Goal: Task Accomplishment & Management: Manage account settings

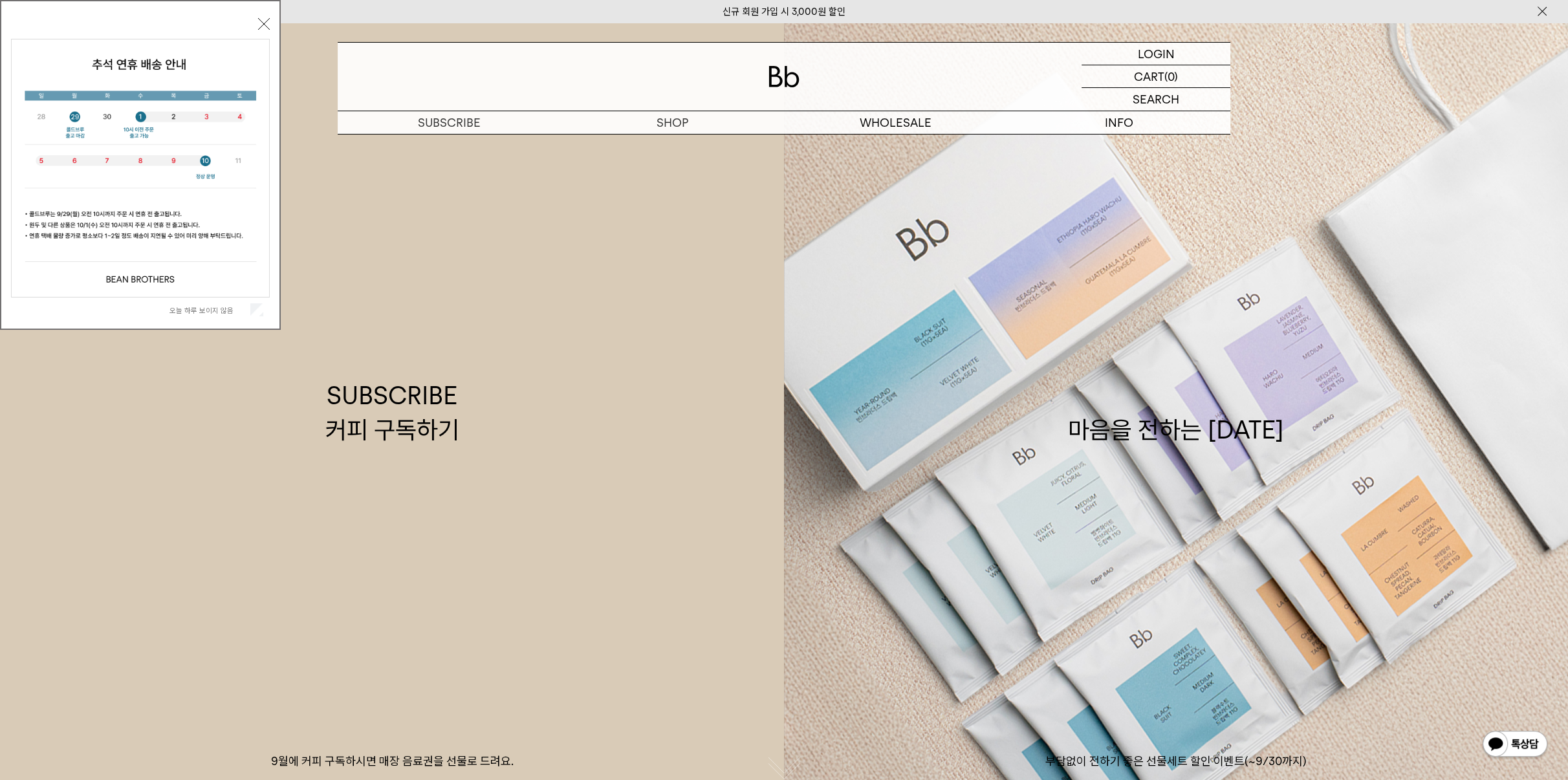
click at [266, 18] on button "닫기" at bounding box center [264, 24] width 12 height 12
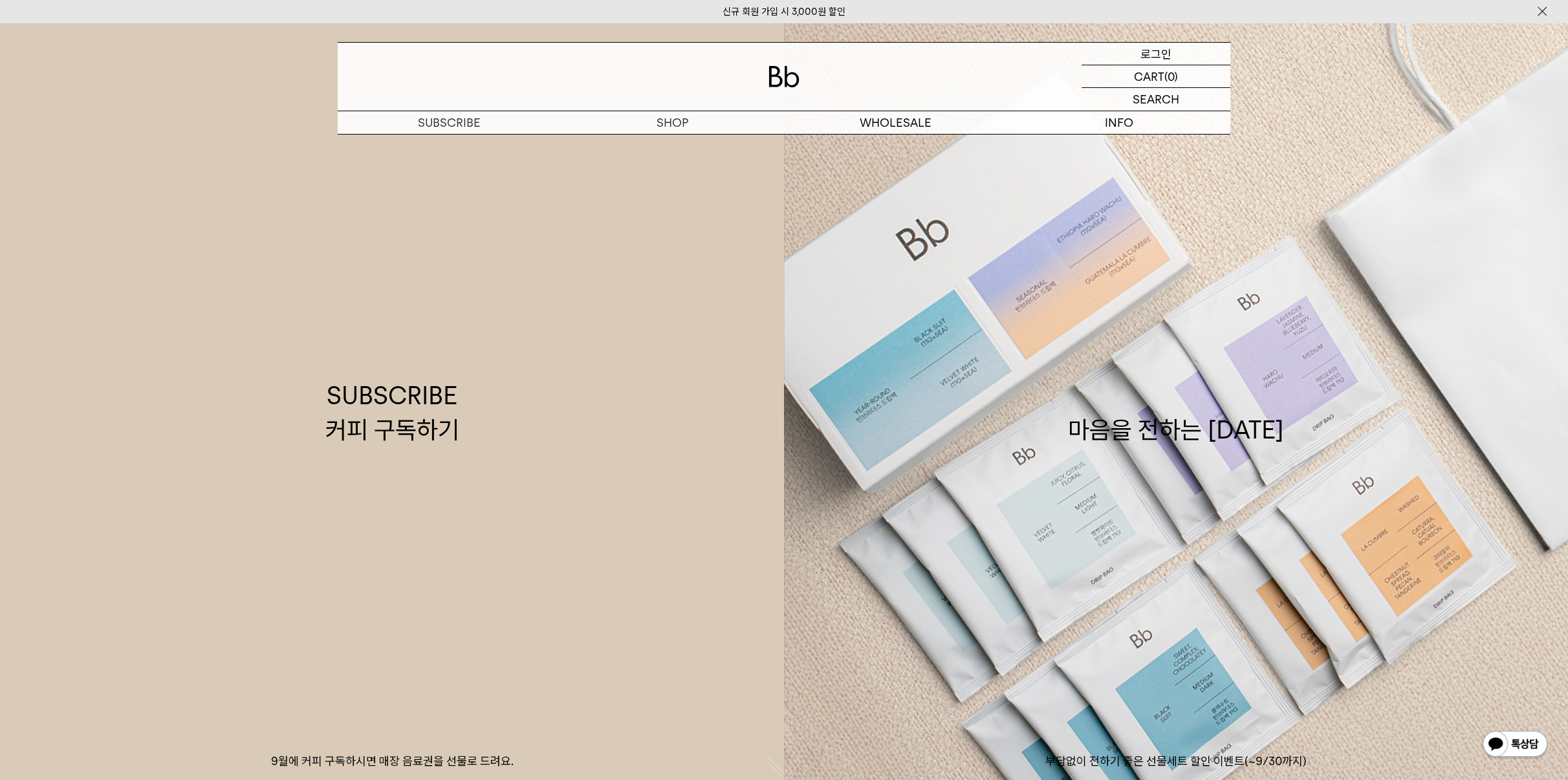
click at [1151, 50] on p "로그인" at bounding box center [1156, 53] width 31 height 22
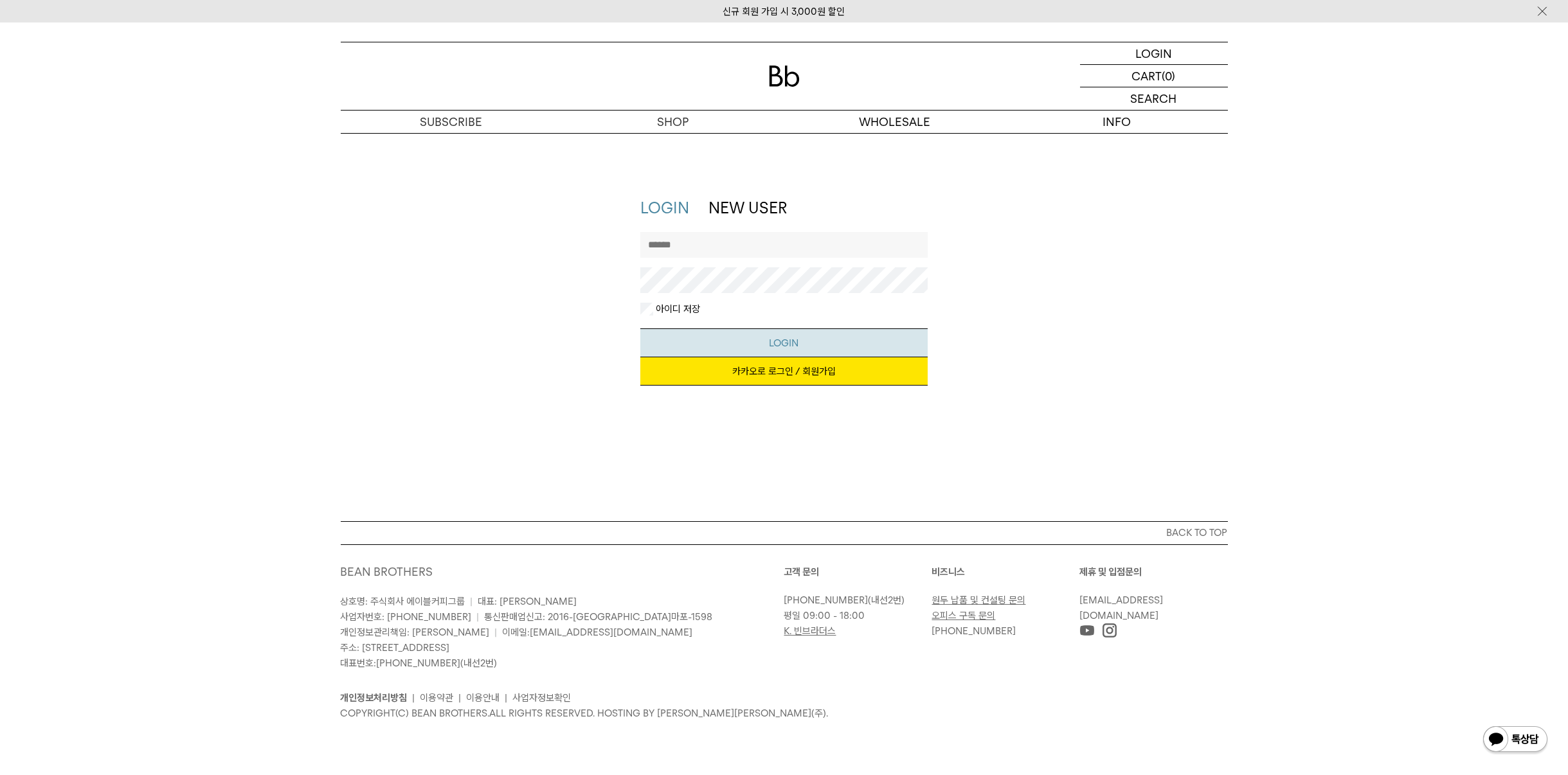
type input "*******"
click at [723, 338] on button "LOGIN" at bounding box center [784, 343] width 287 height 29
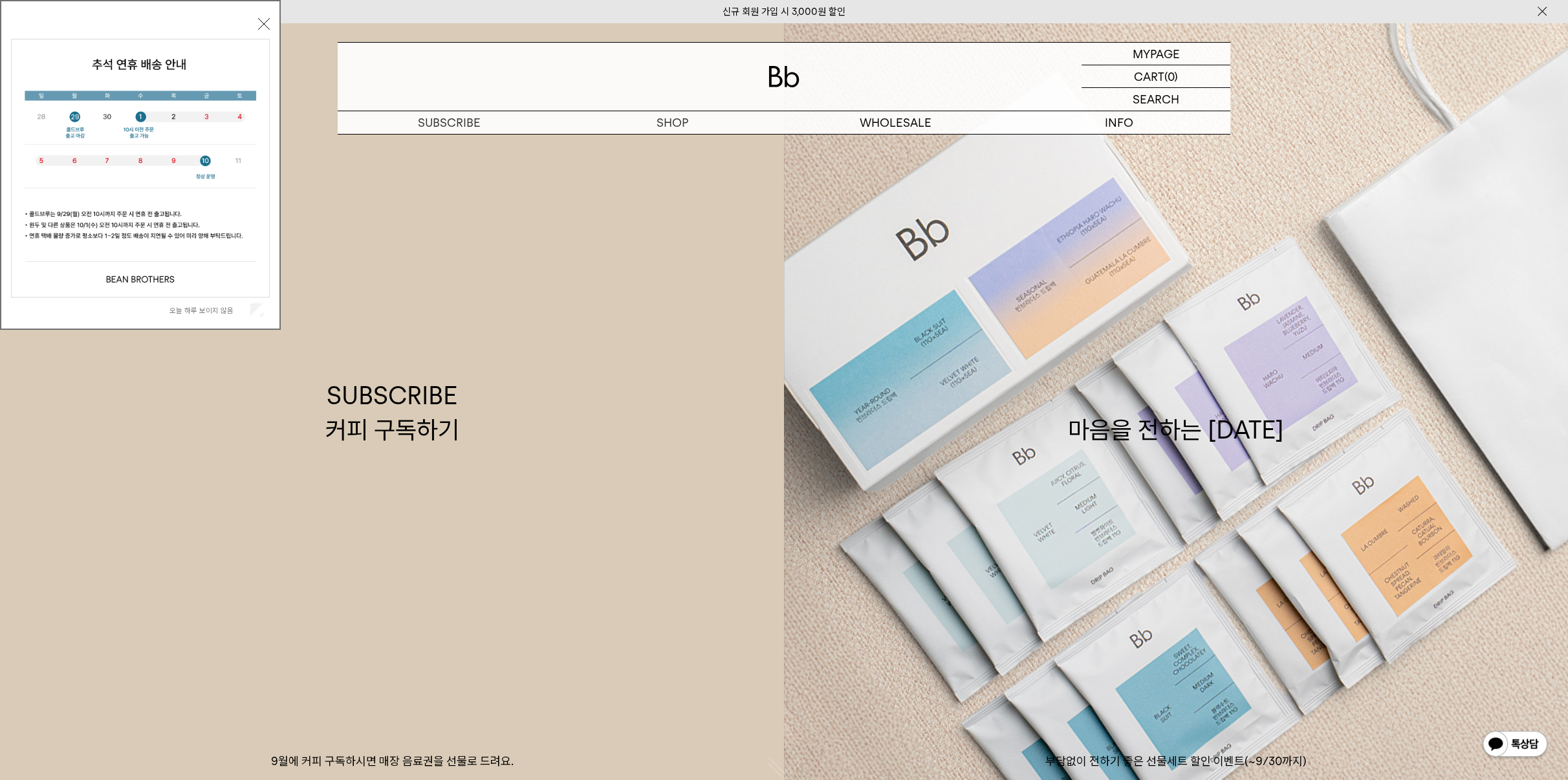
click at [264, 30] on div "오늘 하루 보이지 않음 닫기" at bounding box center [140, 169] width 258 height 308
click at [264, 28] on button "닫기" at bounding box center [264, 24] width 12 height 12
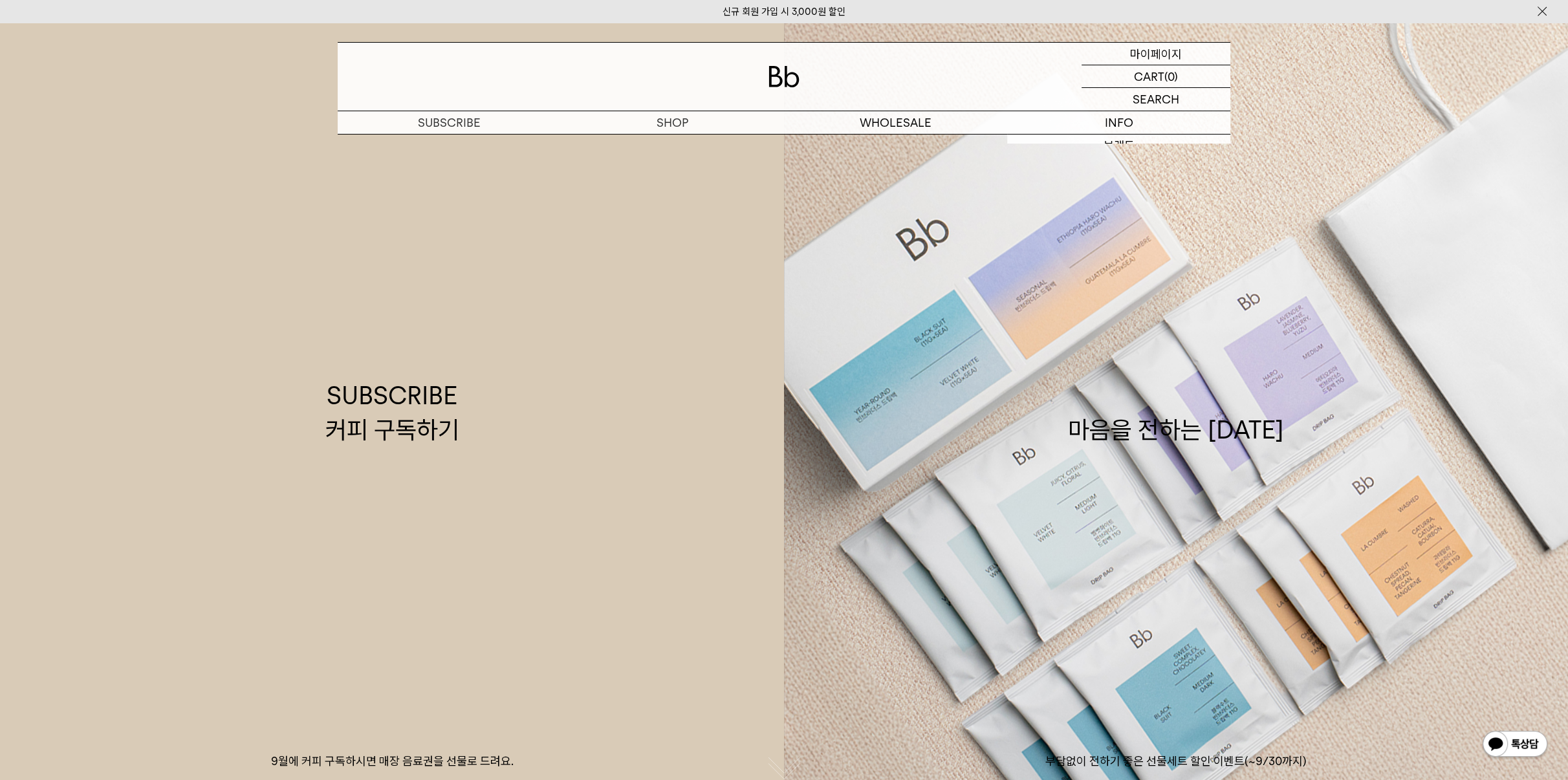
click at [1136, 53] on p "마이페이지" at bounding box center [1156, 53] width 52 height 22
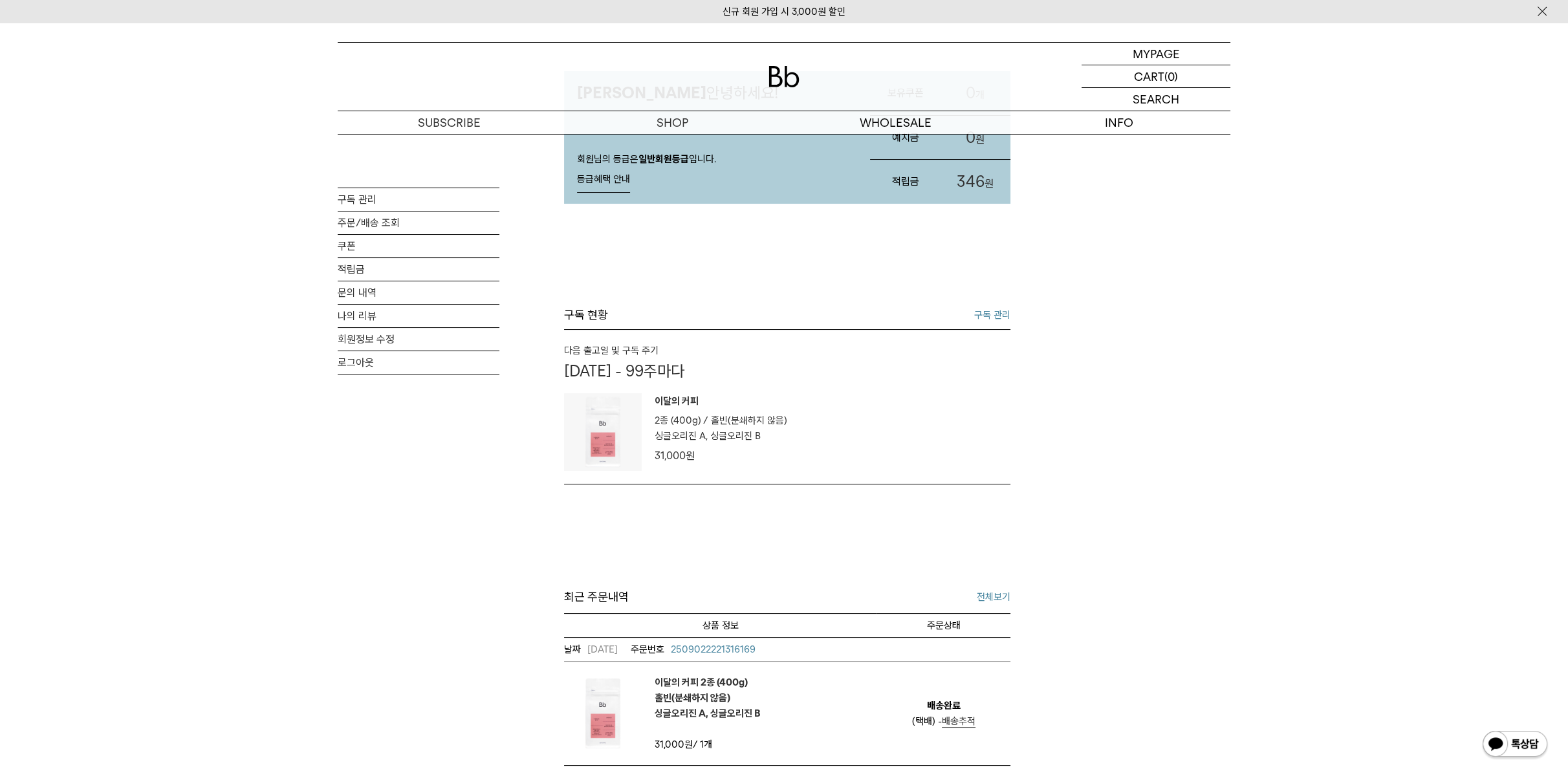
scroll to position [216, 0]
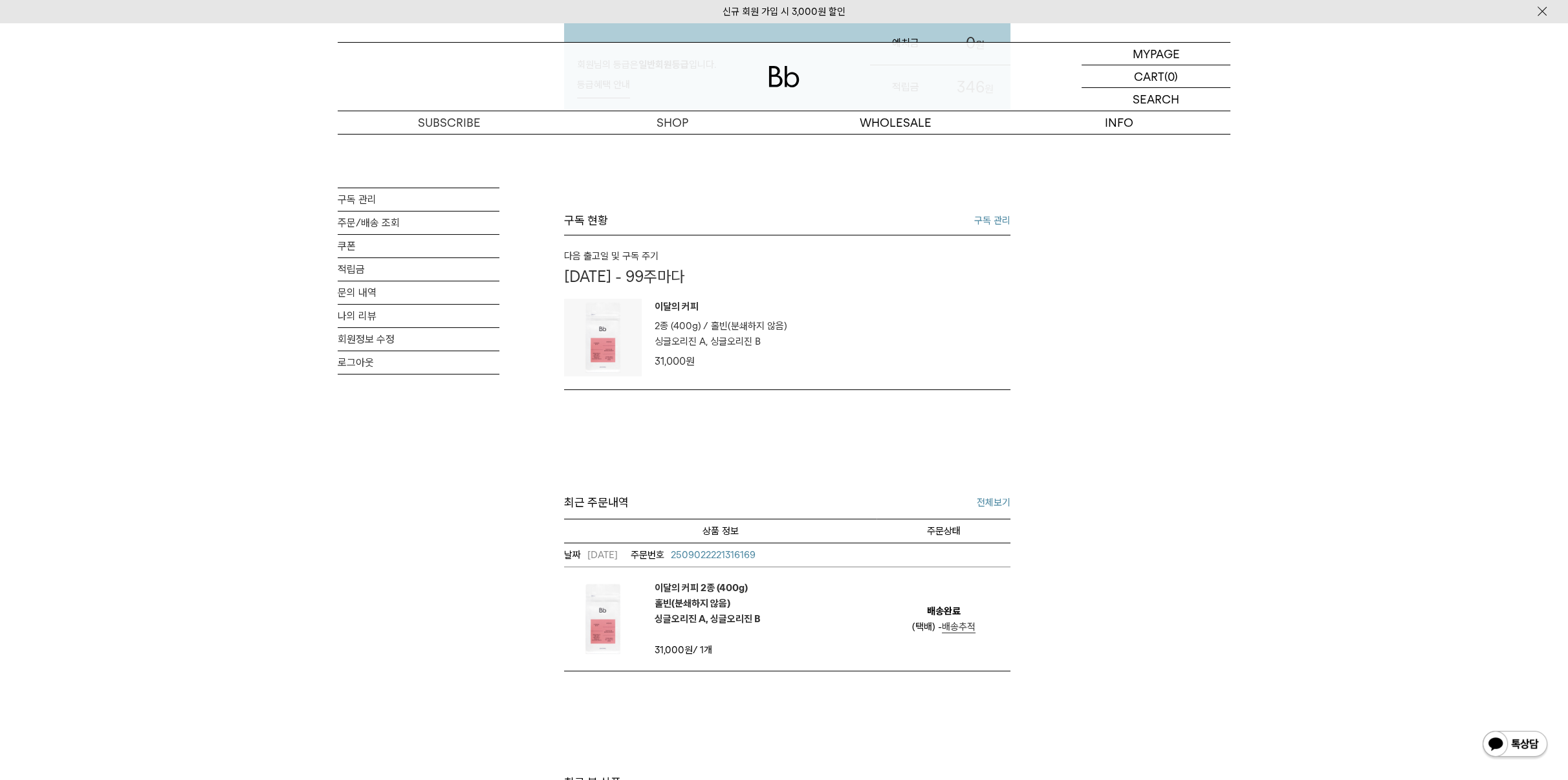
drag, startPoint x: 681, startPoint y: 309, endPoint x: 679, endPoint y: 315, distance: 6.3
click at [682, 310] on p "이달의 커피" at bounding box center [721, 308] width 132 height 19
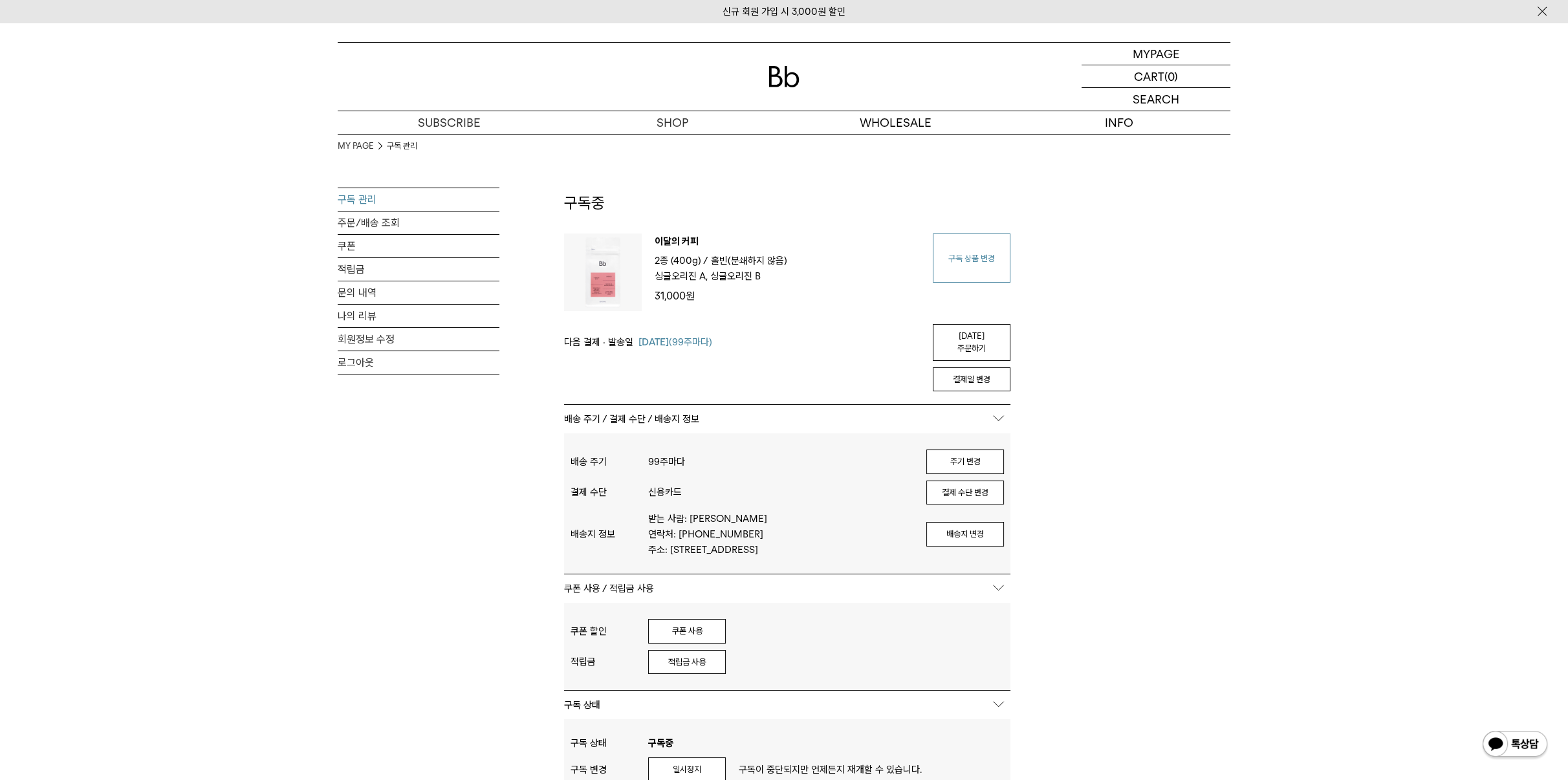
type input "*******"
click at [971, 265] on link "구독 상품 변경" at bounding box center [972, 258] width 78 height 49
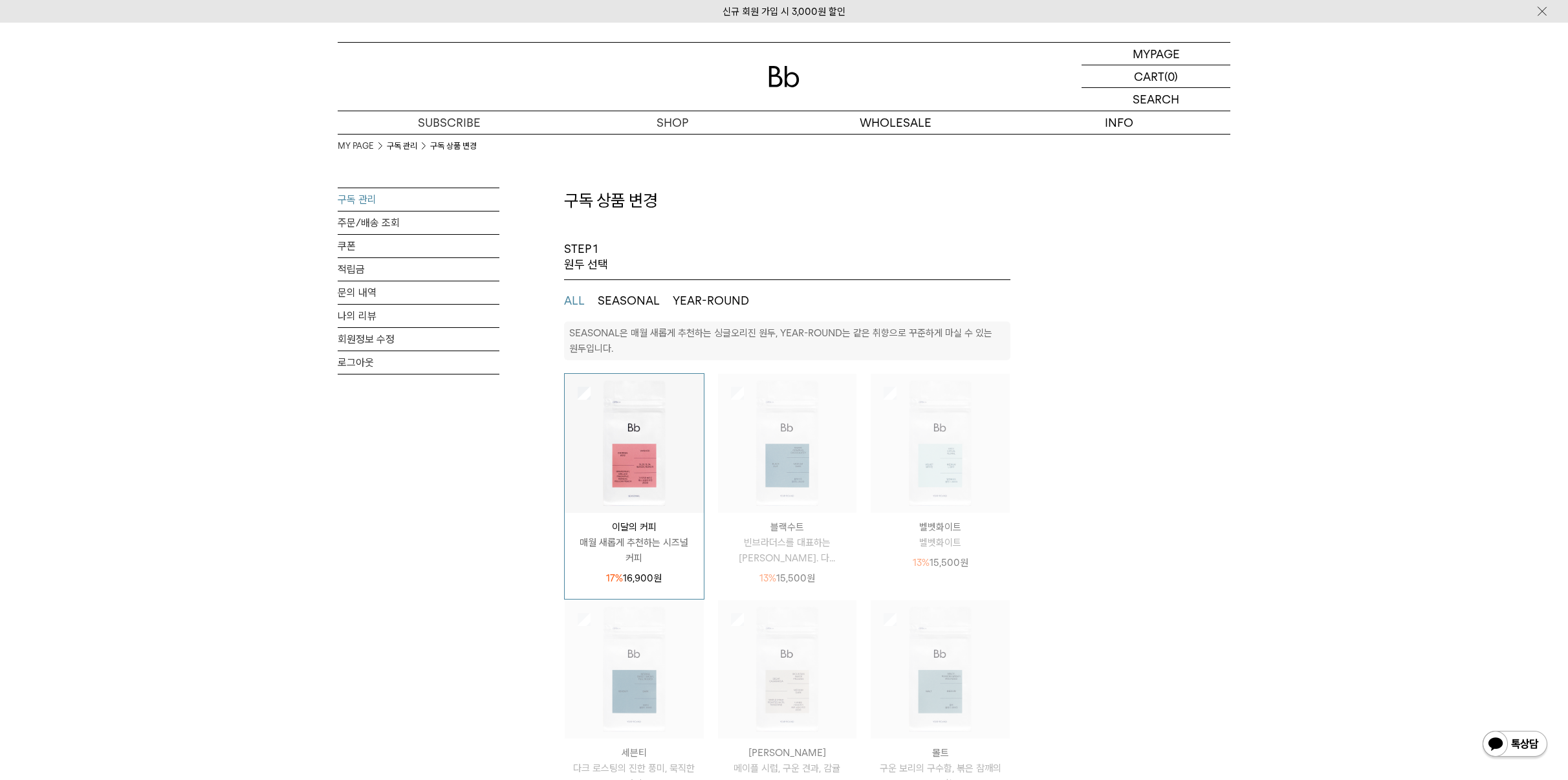
select select "**"
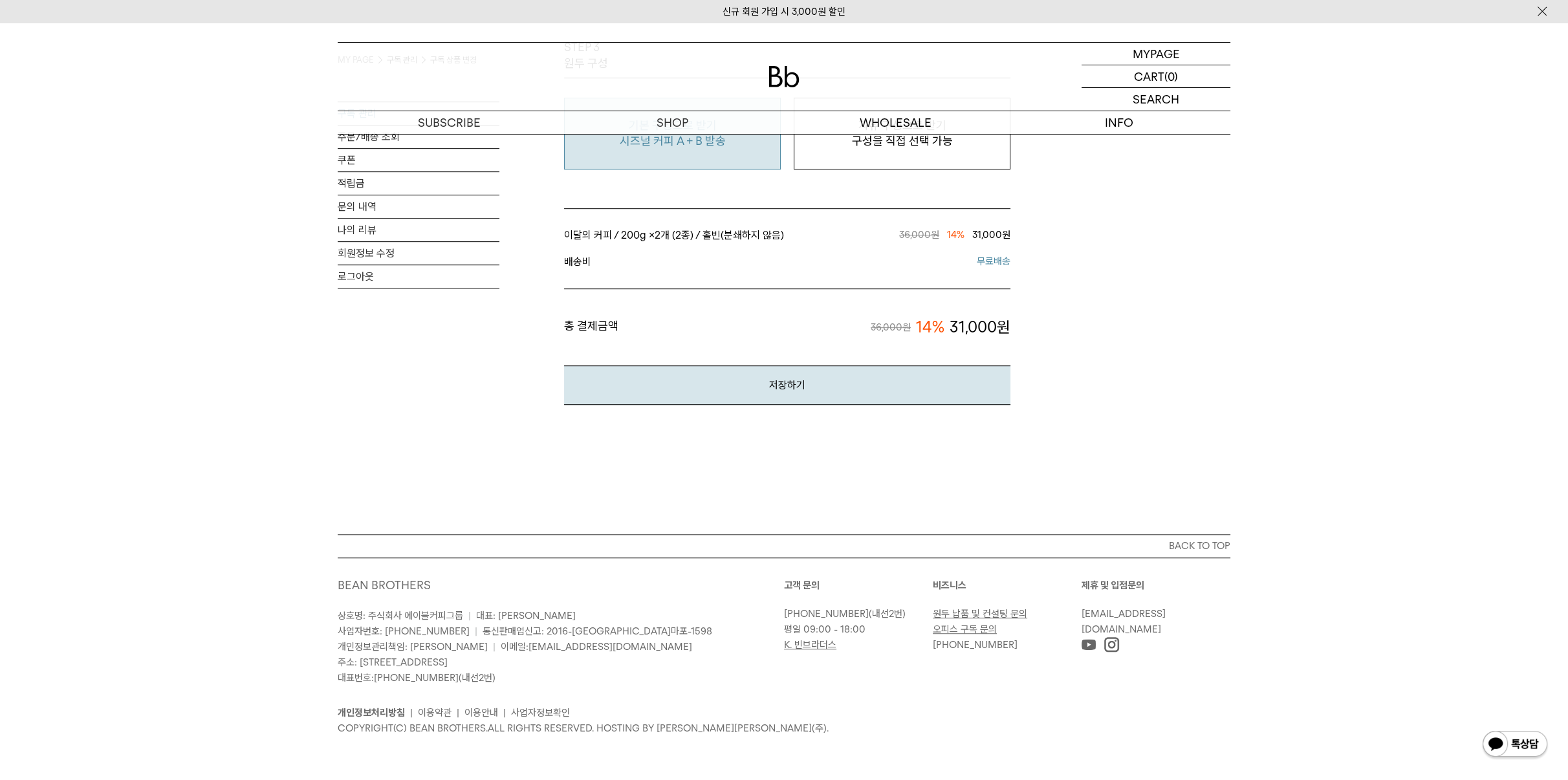
scroll to position [775, 0]
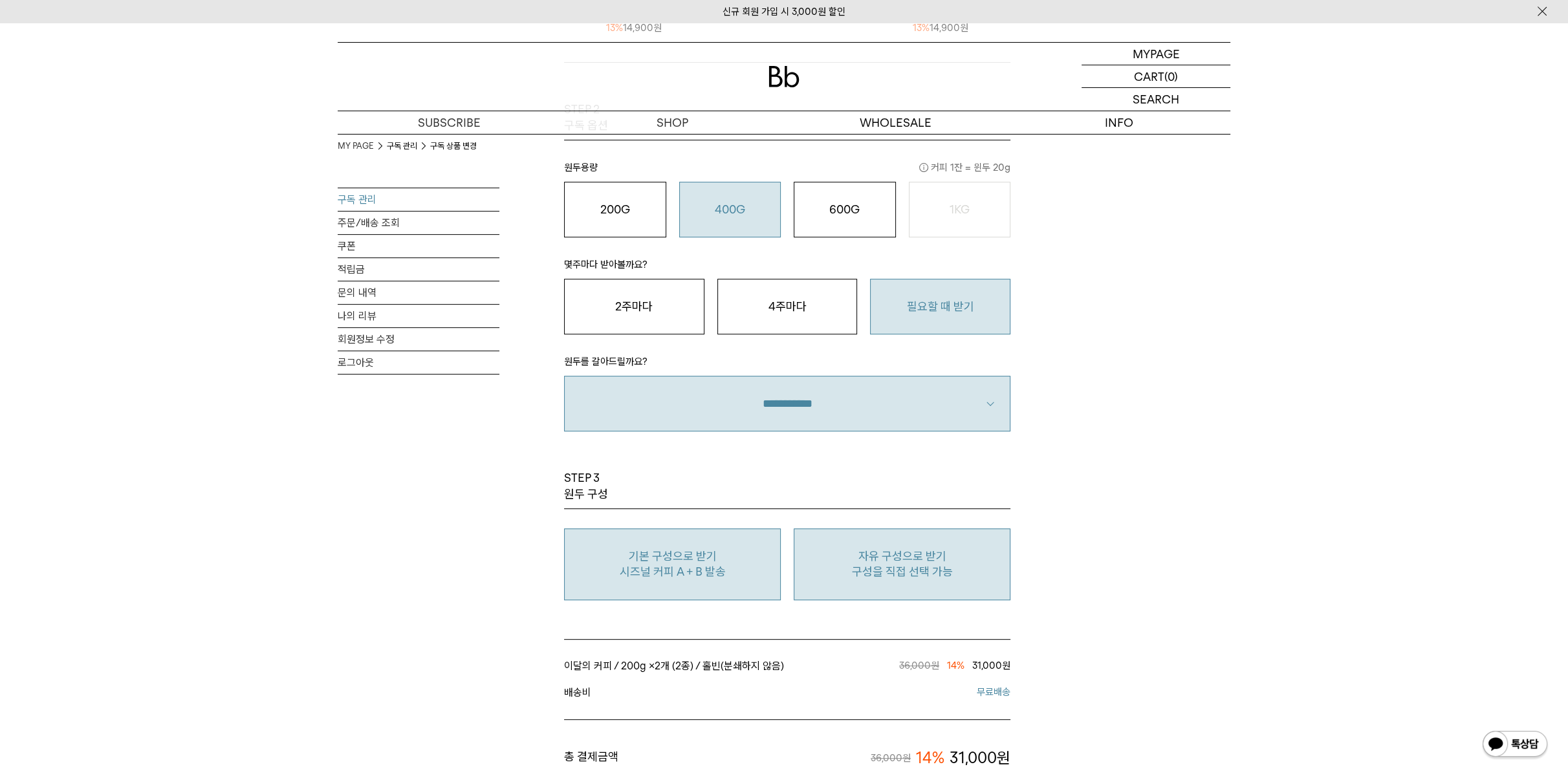
click at [822, 544] on button "자유 구성으로 받기 구성을 직접 선택 가능" at bounding box center [902, 563] width 217 height 72
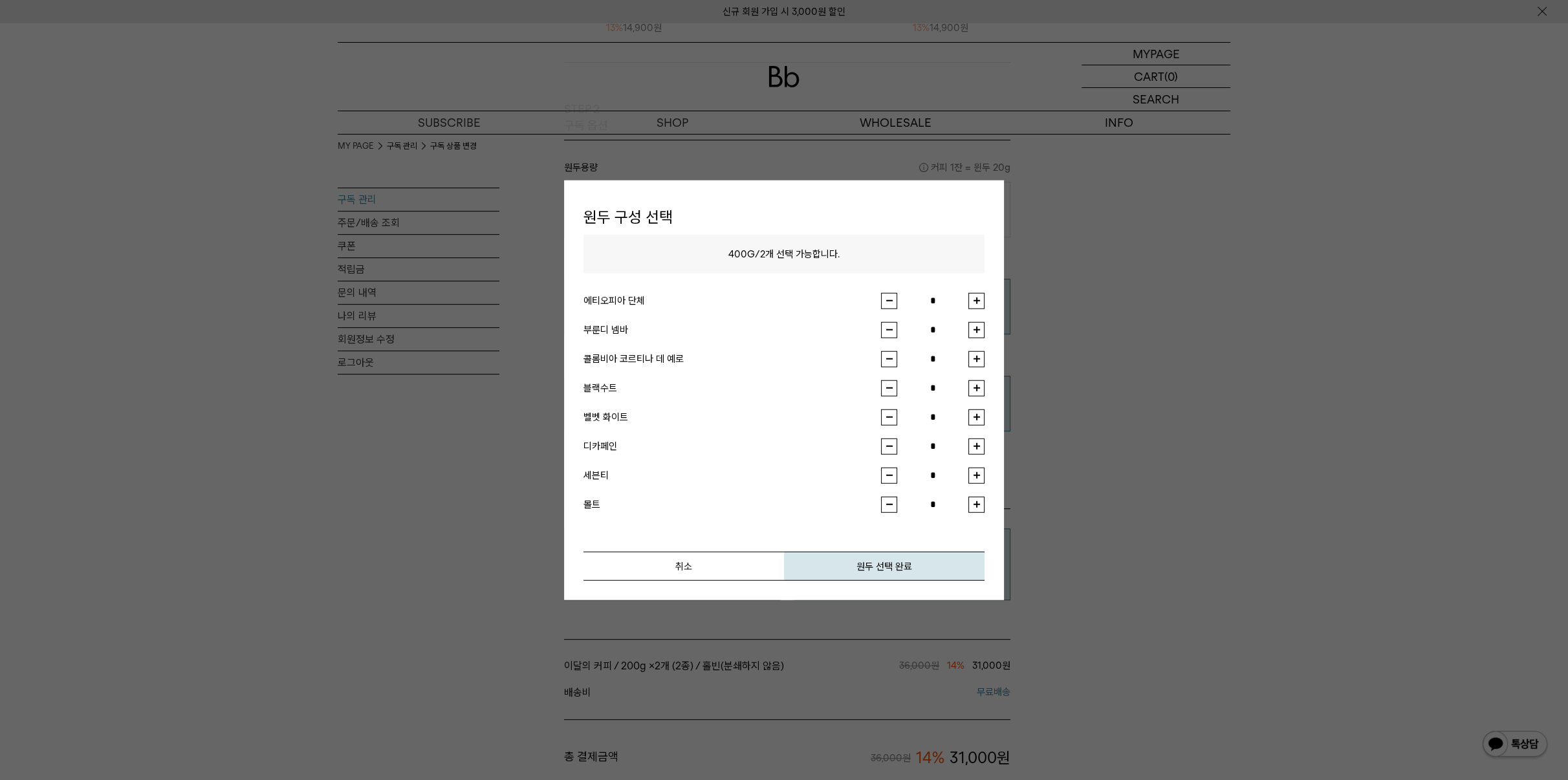
click at [975, 302] on button "button" at bounding box center [976, 301] width 16 height 16
type input "*"
click at [981, 326] on button "button" at bounding box center [976, 330] width 16 height 16
type input "*"
click at [899, 559] on button "원두 선택 완료" at bounding box center [884, 565] width 200 height 29
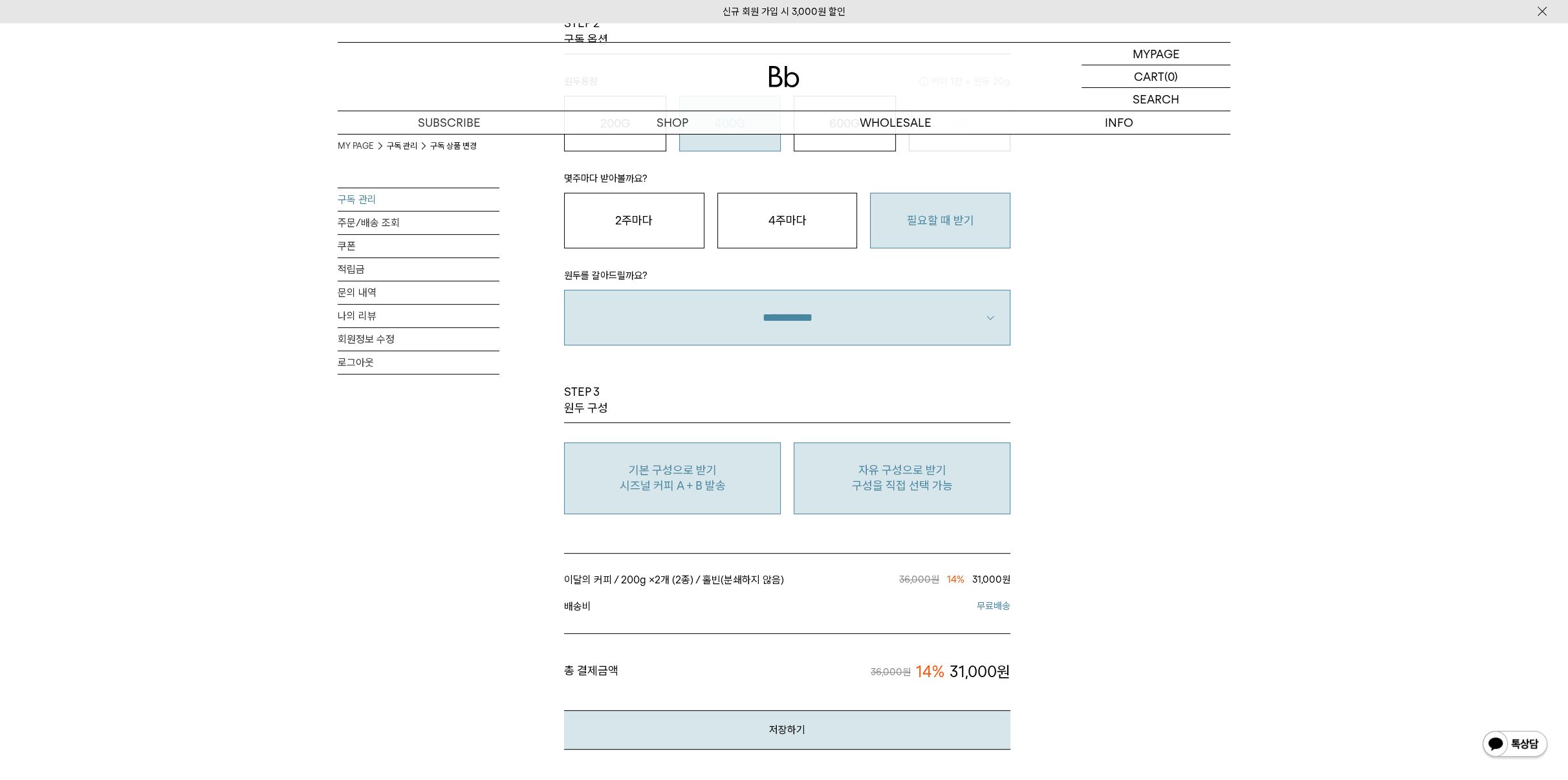
scroll to position [1207, 0]
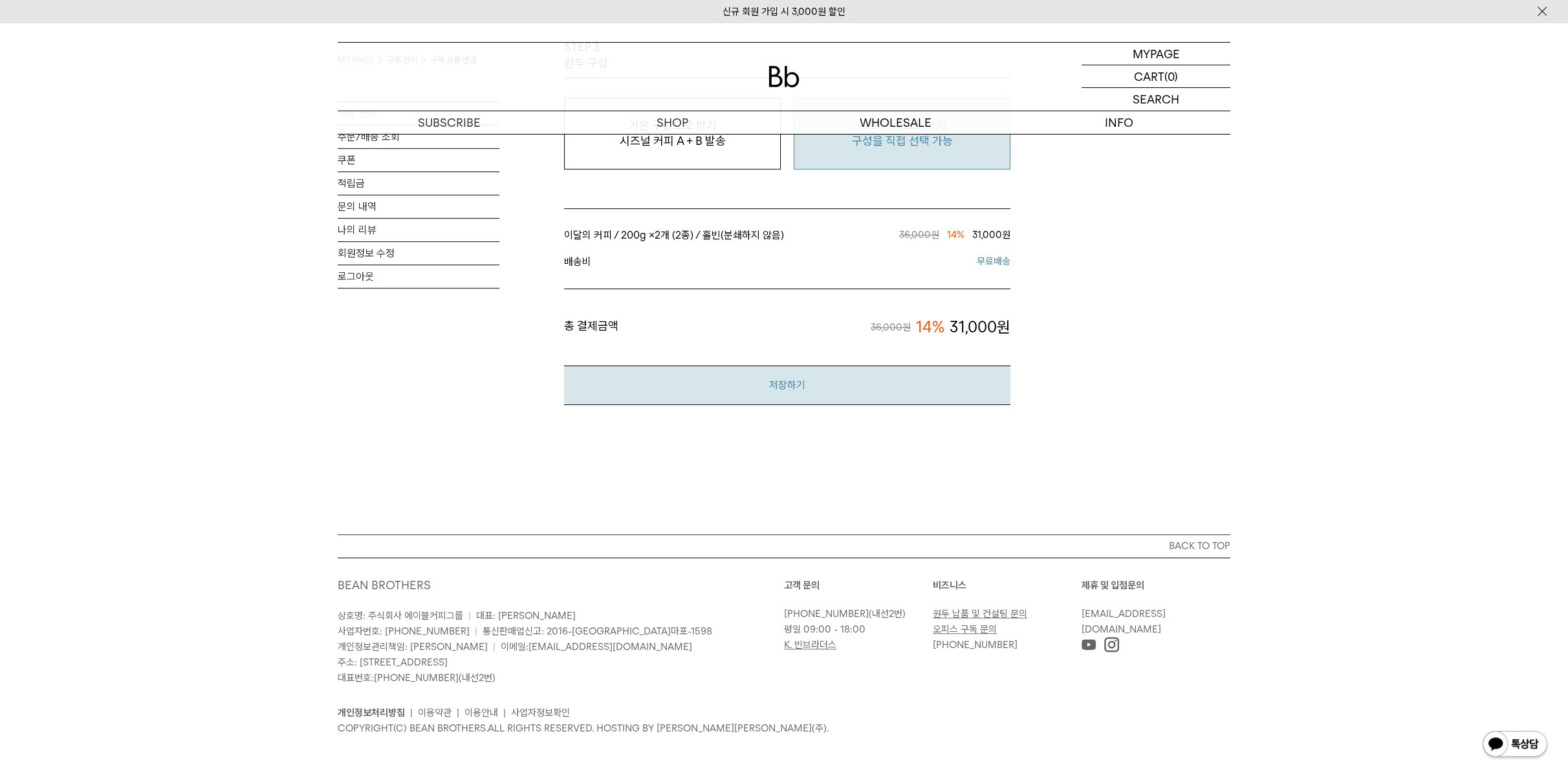
click at [738, 380] on button "저장하기" at bounding box center [787, 385] width 446 height 40
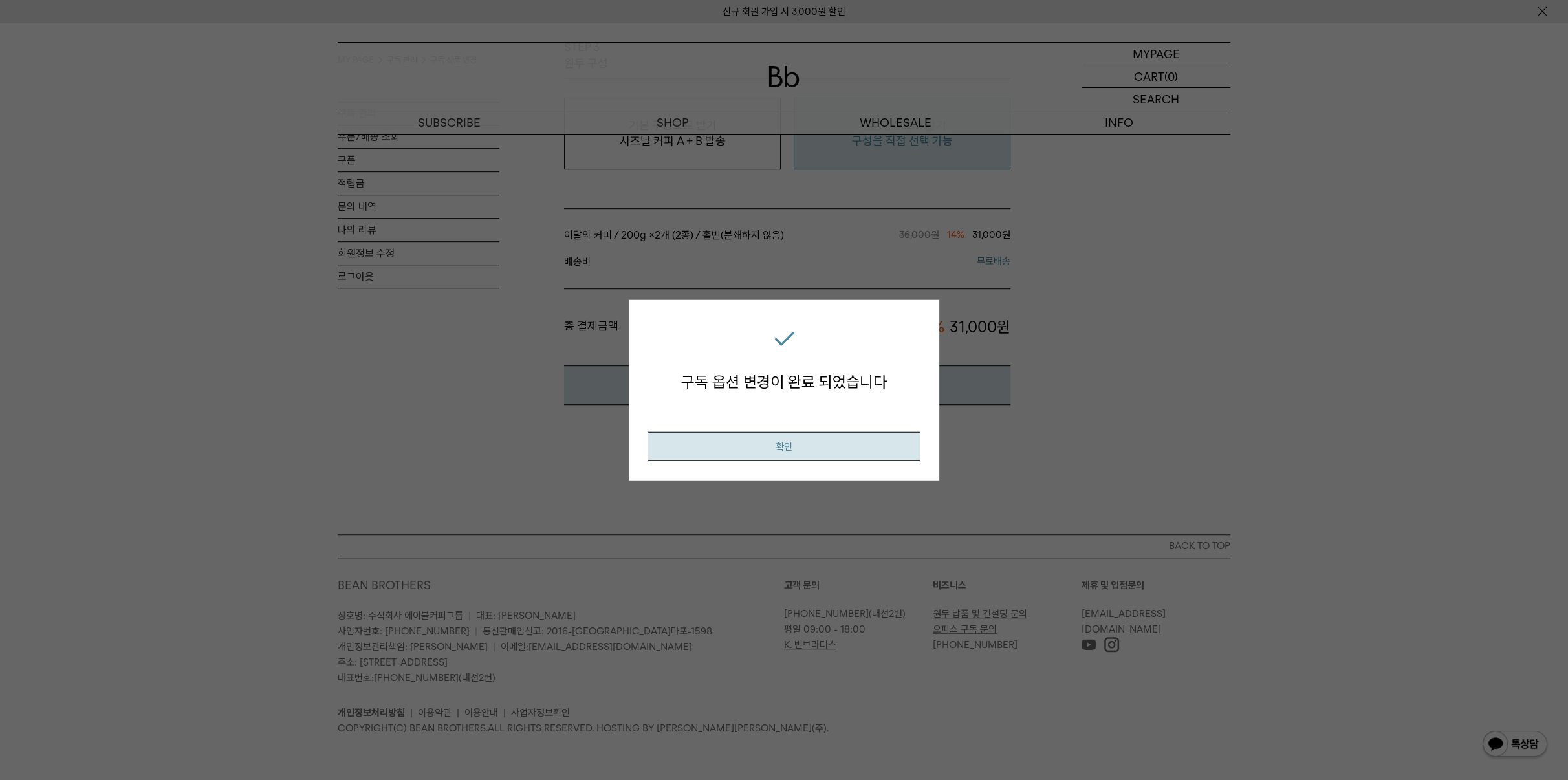
click at [747, 439] on button "확인" at bounding box center [784, 446] width 272 height 29
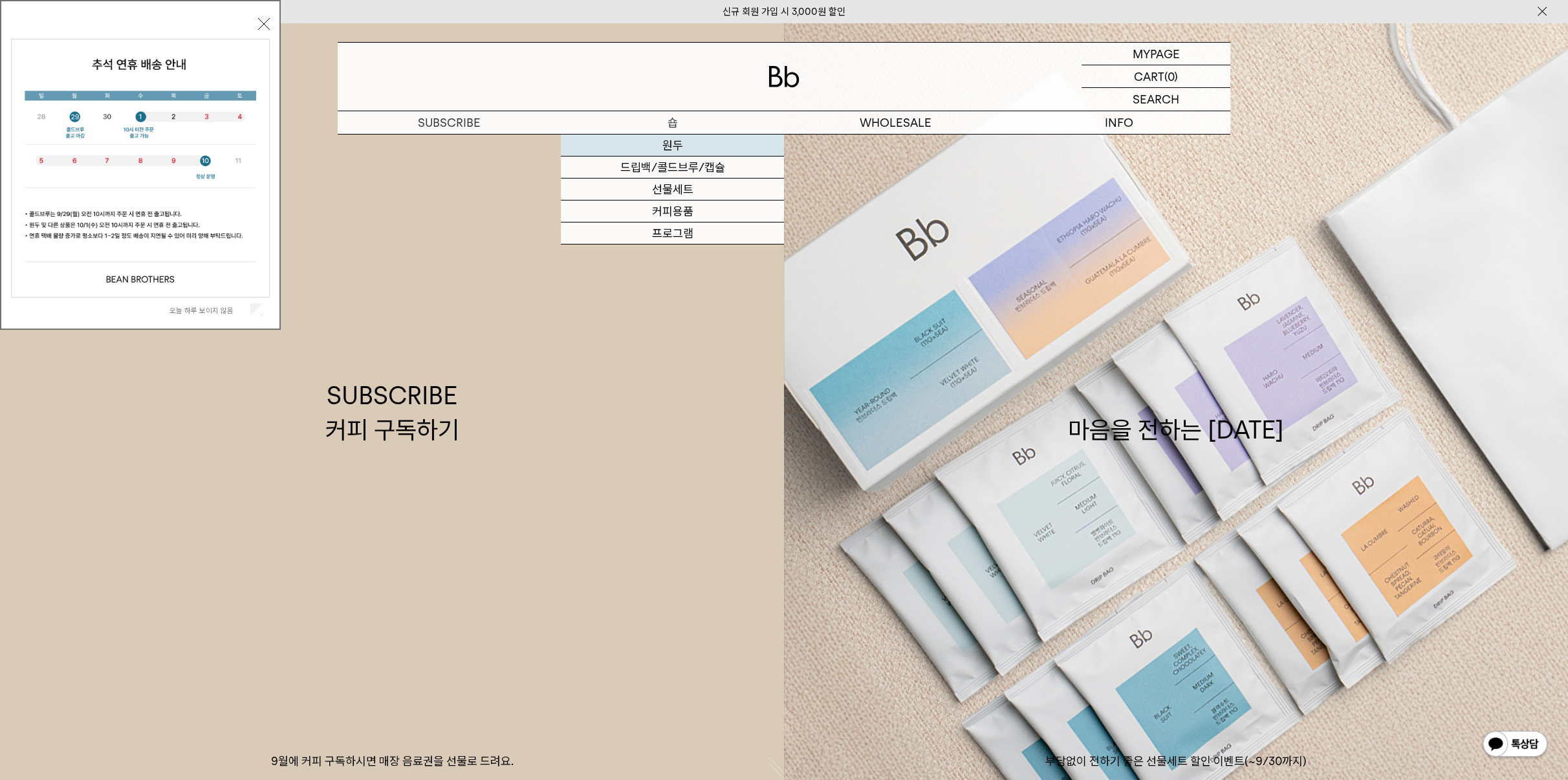
click at [678, 143] on link "원두" at bounding box center [673, 145] width 223 height 22
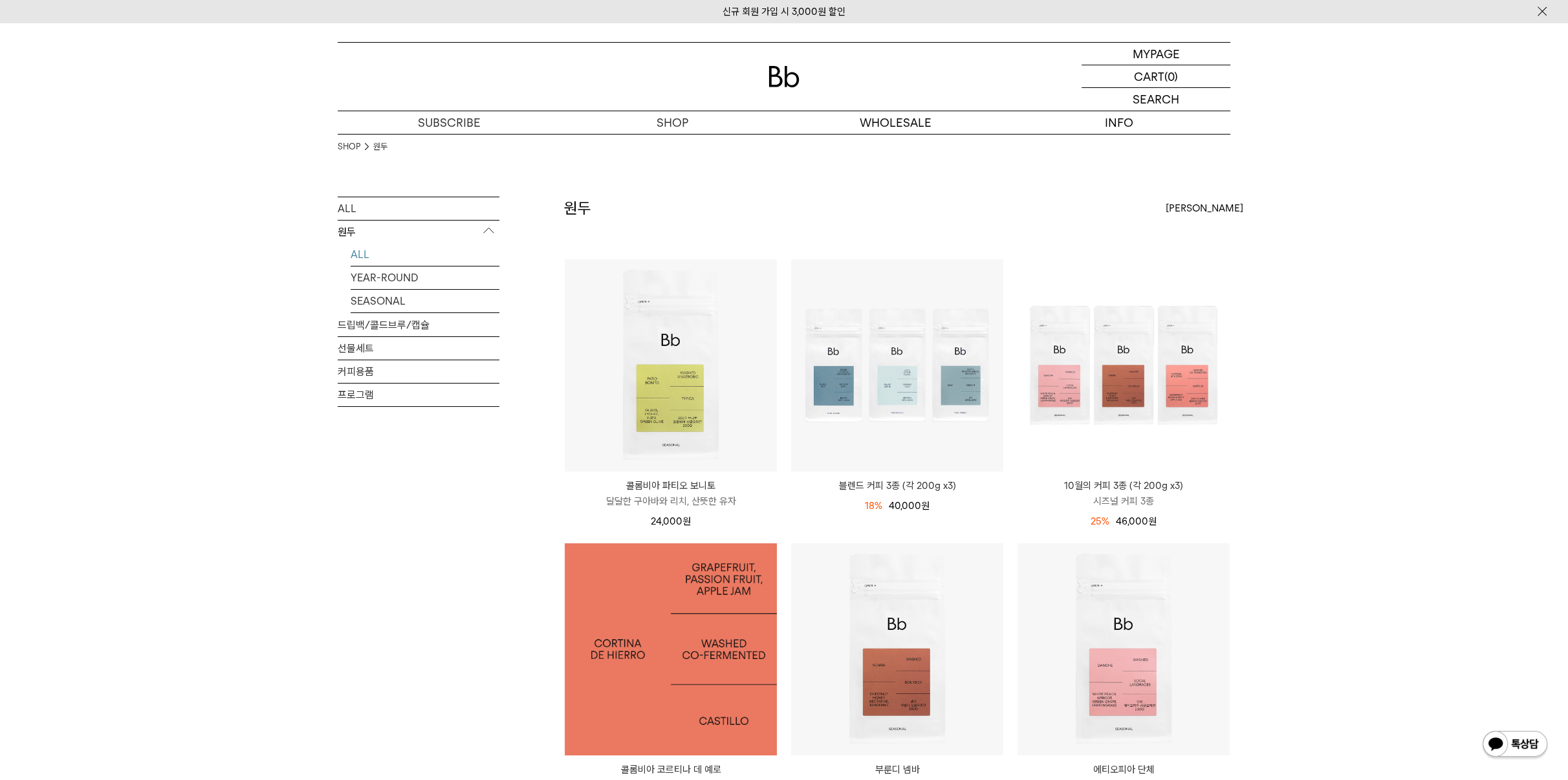
scroll to position [216, 0]
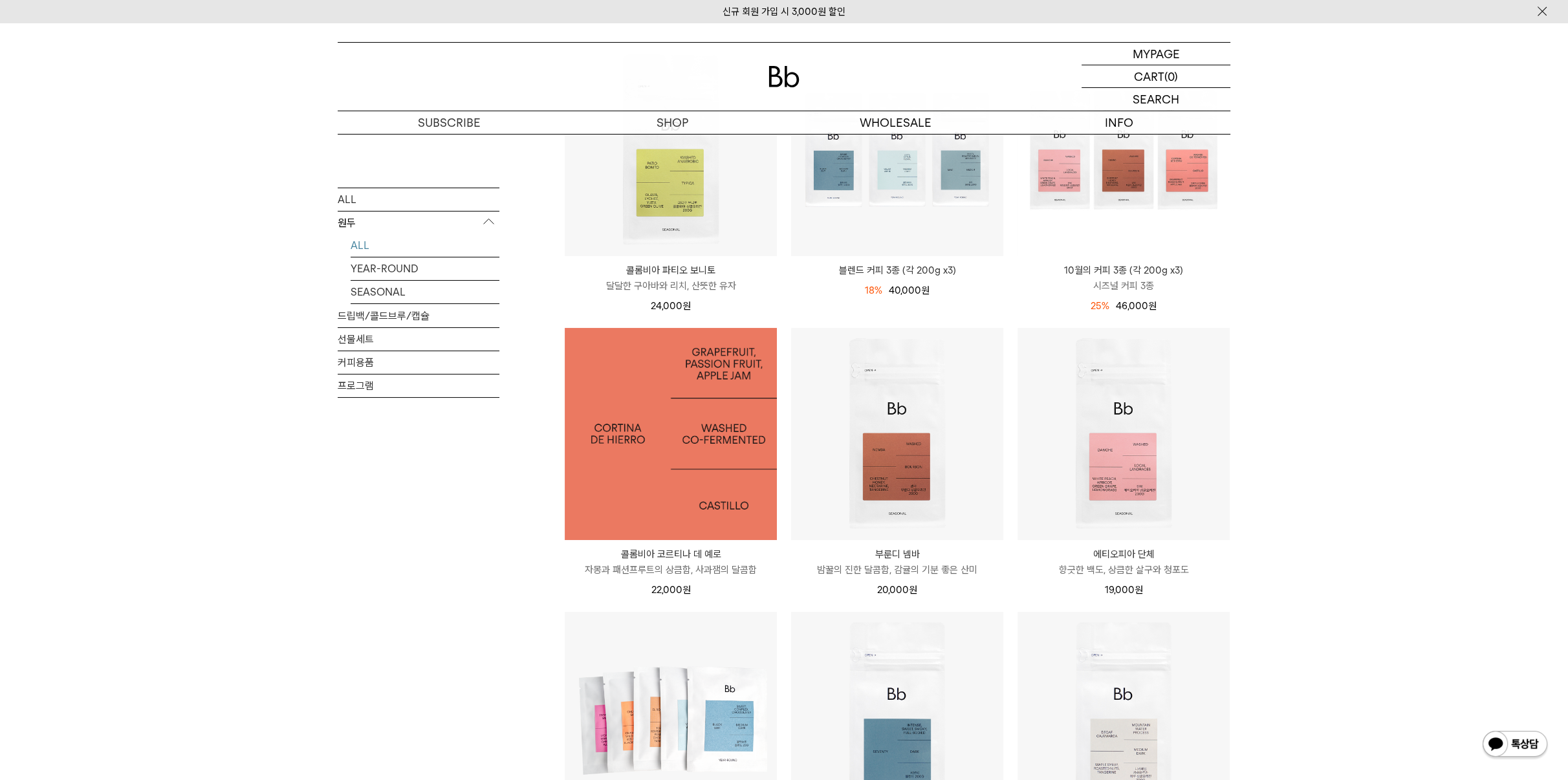
click at [711, 496] on img at bounding box center [671, 434] width 212 height 212
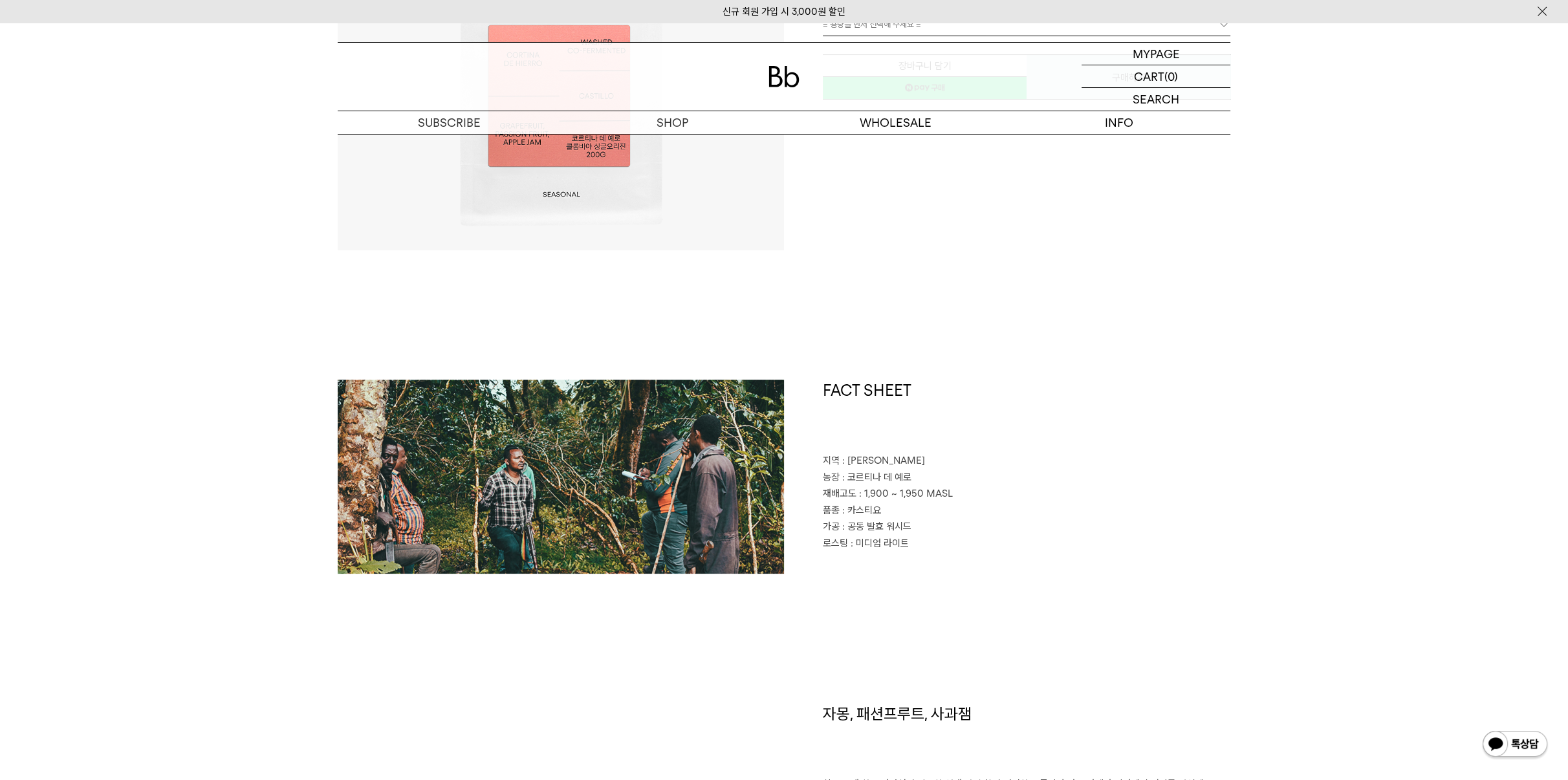
scroll to position [647, 0]
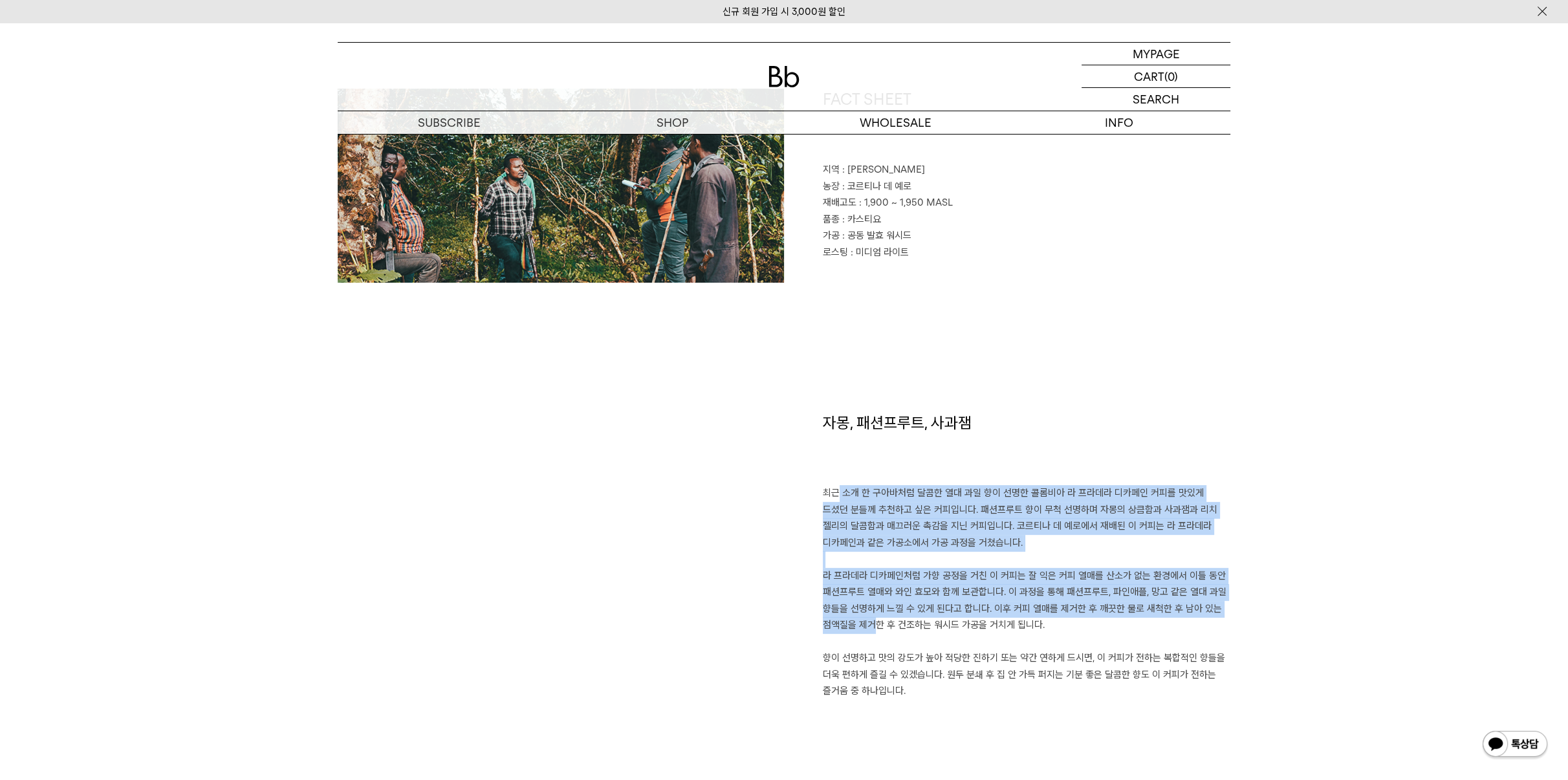
drag, startPoint x: 828, startPoint y: 486, endPoint x: 861, endPoint y: 627, distance: 144.8
click at [861, 627] on p "최근 소개 한 구아바처럼 달콤한 열대 과일 향이 선명한 콜롬비아 라 프라데라 디카페인 커피를 맛있게 드셨던 분들께 추천하고 싶은 커피입니다. …" at bounding box center [1027, 592] width 408 height 215
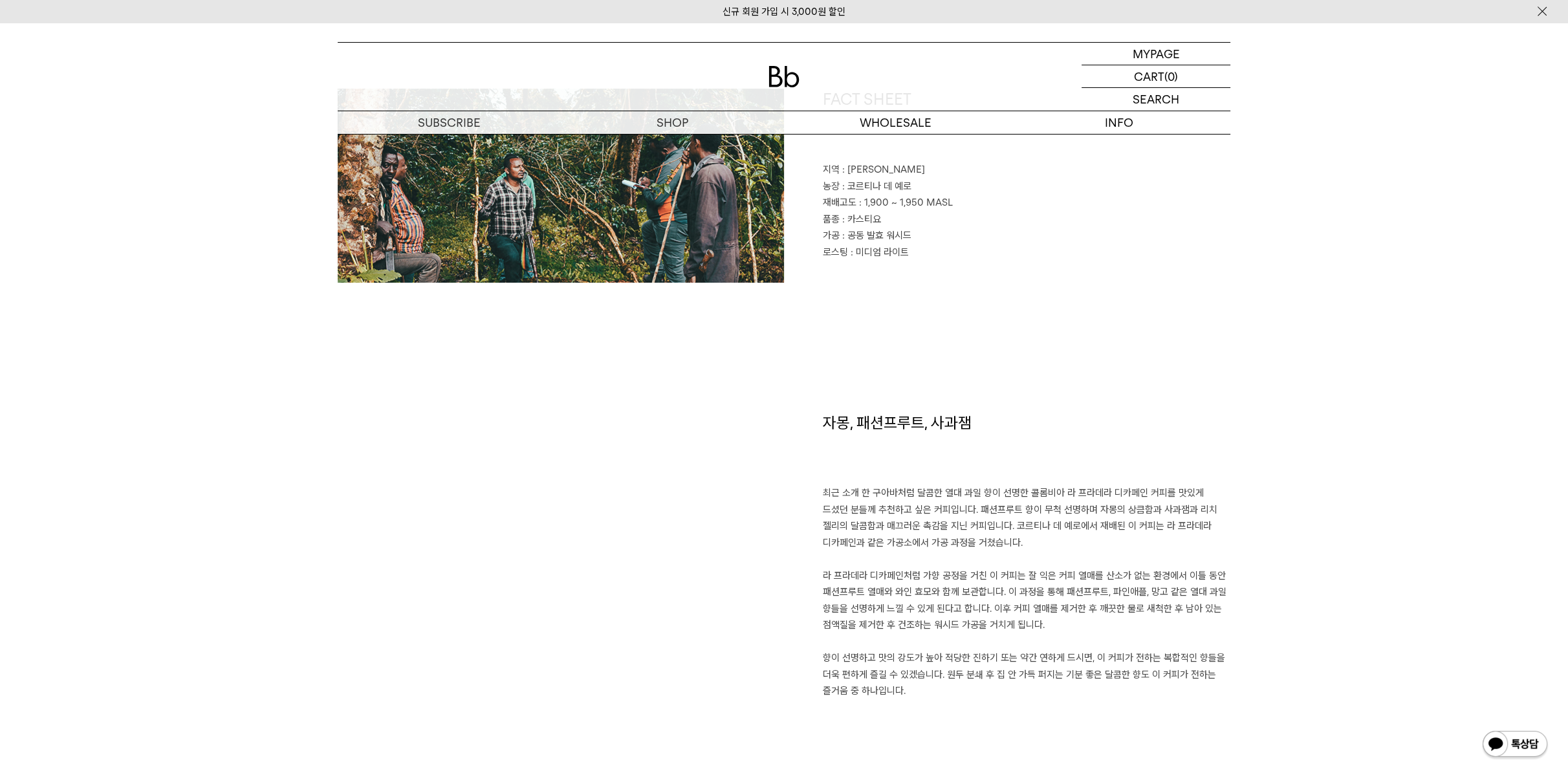
click at [866, 640] on p "최근 소개 한 구아바처럼 달콤한 열대 과일 향이 선명한 콜롬비아 라 프라데라 디카페인 커피를 맛있게 드셨던 분들께 추천하고 싶은 커피입니다. …" at bounding box center [1027, 592] width 408 height 215
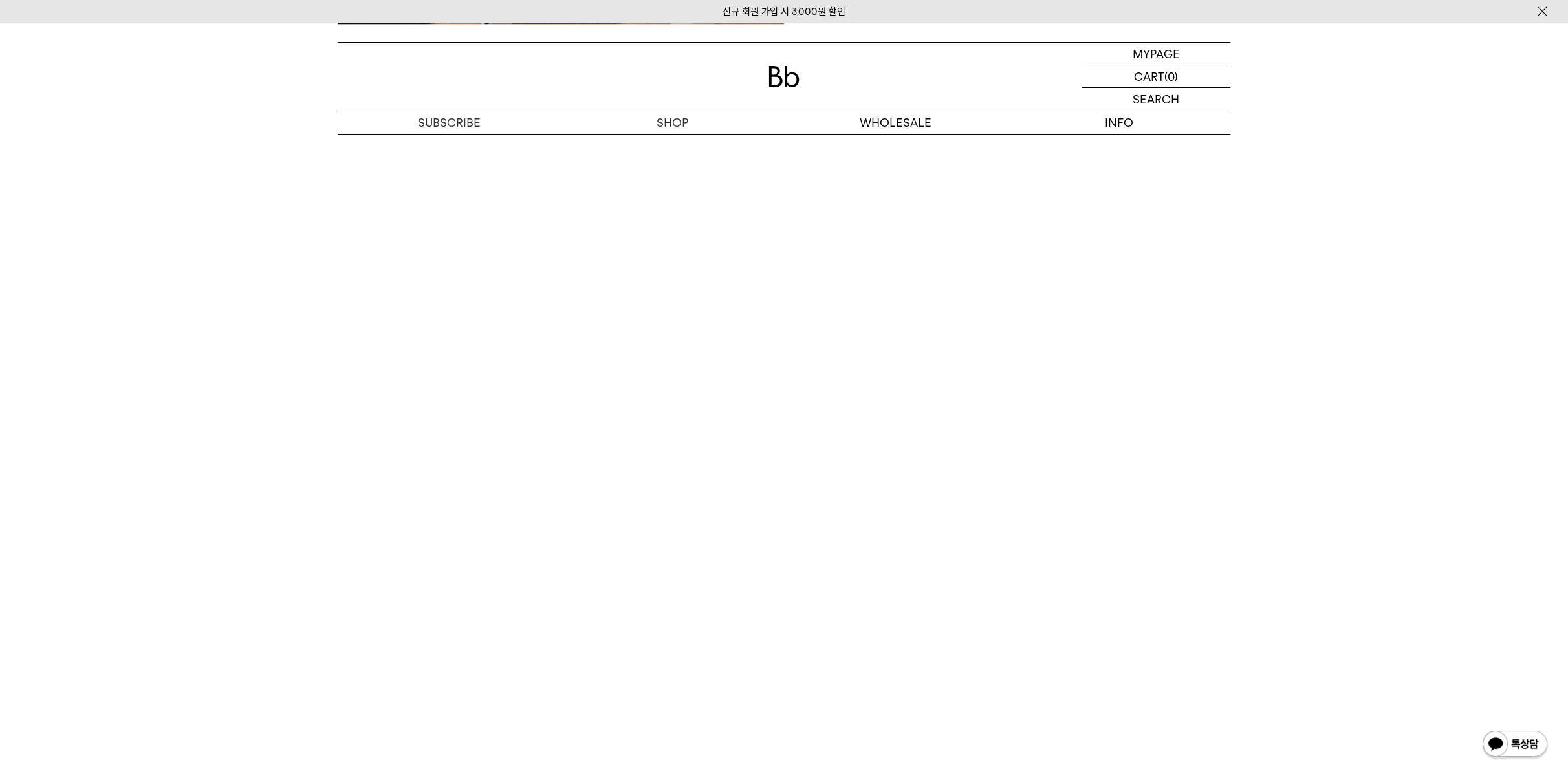
scroll to position [2801, 0]
drag, startPoint x: 826, startPoint y: 582, endPoint x: 193, endPoint y: 647, distance: 636.3
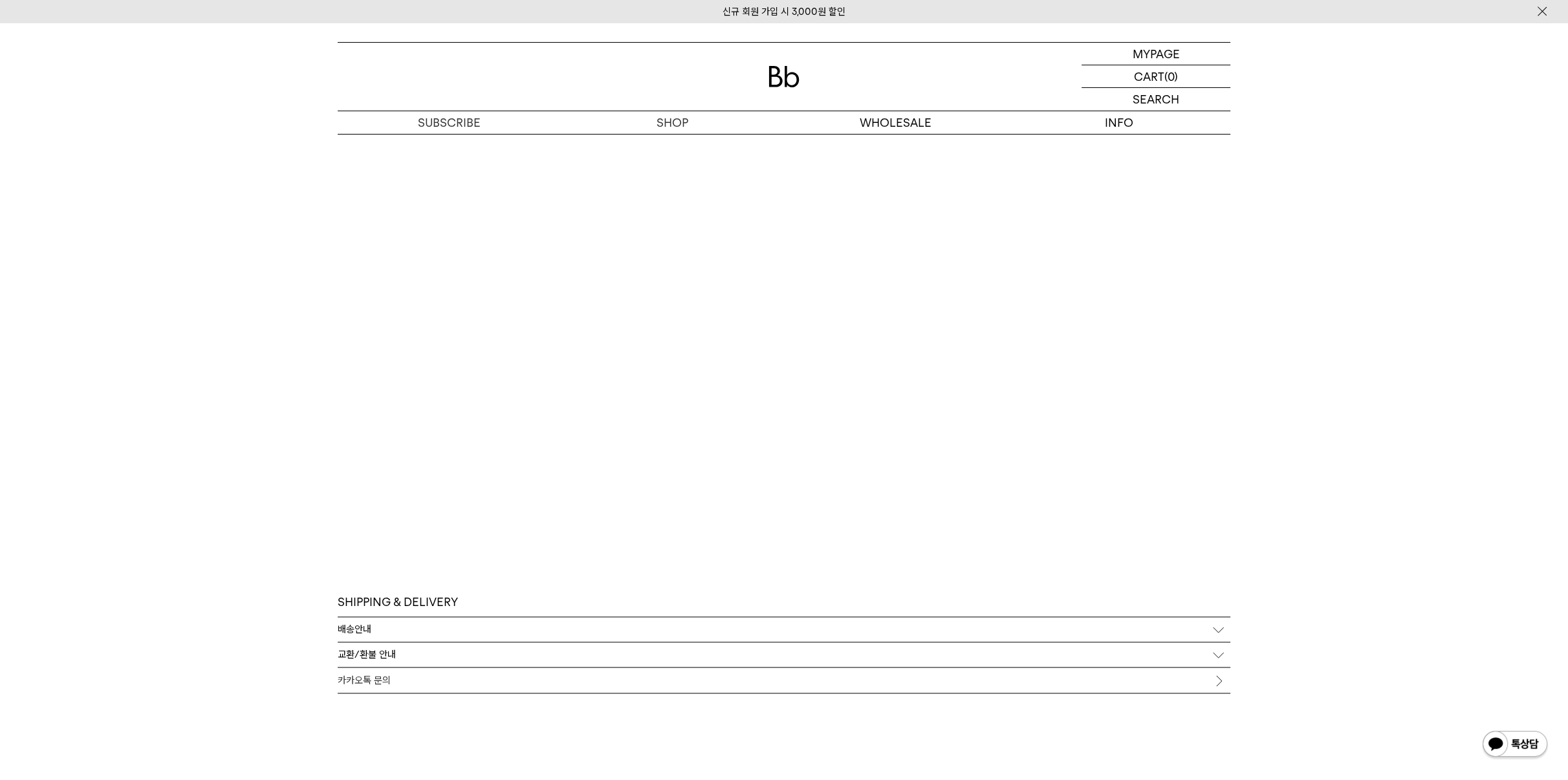
scroll to position [3202, 0]
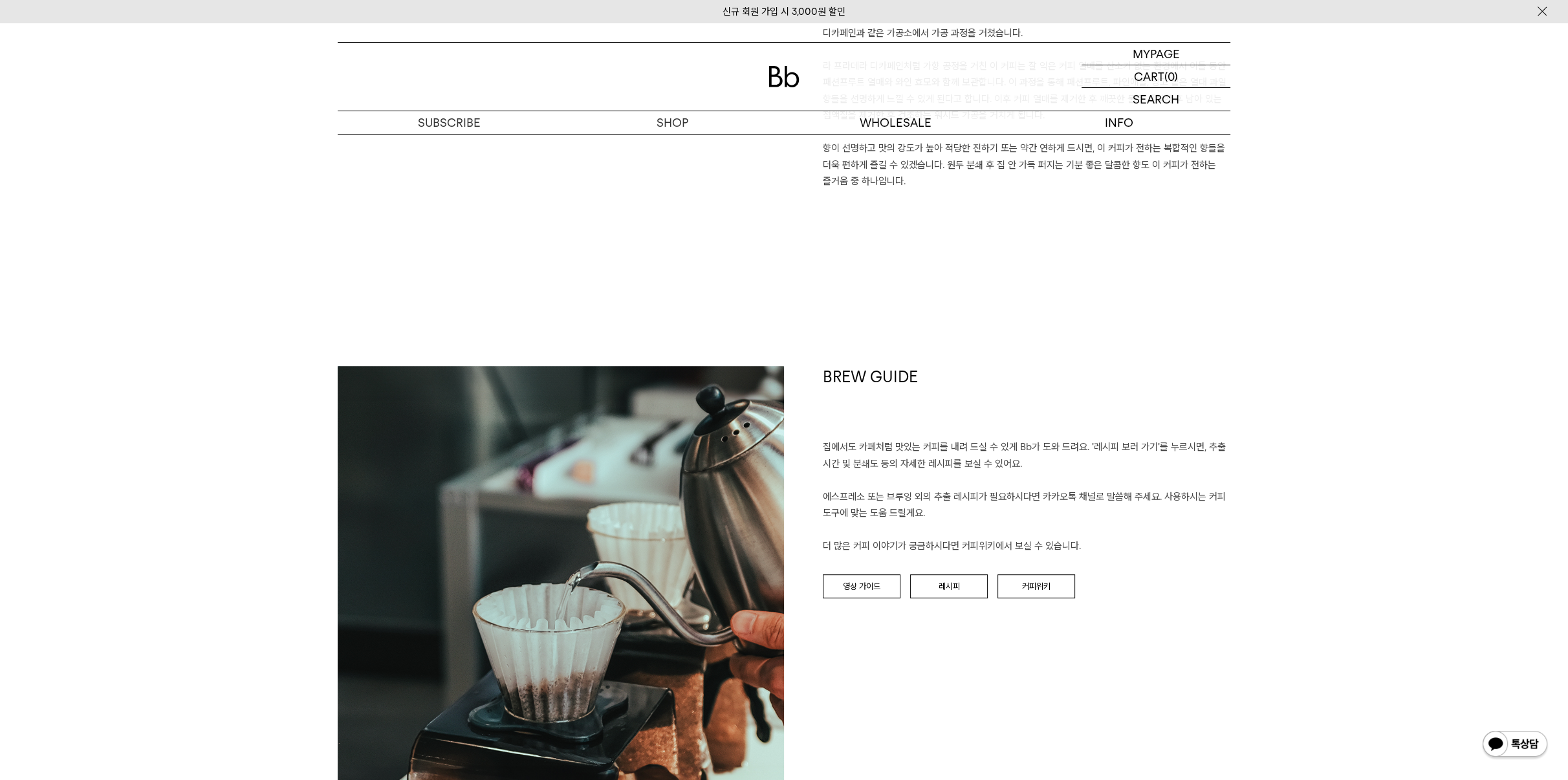
scroll to position [1263, 0]
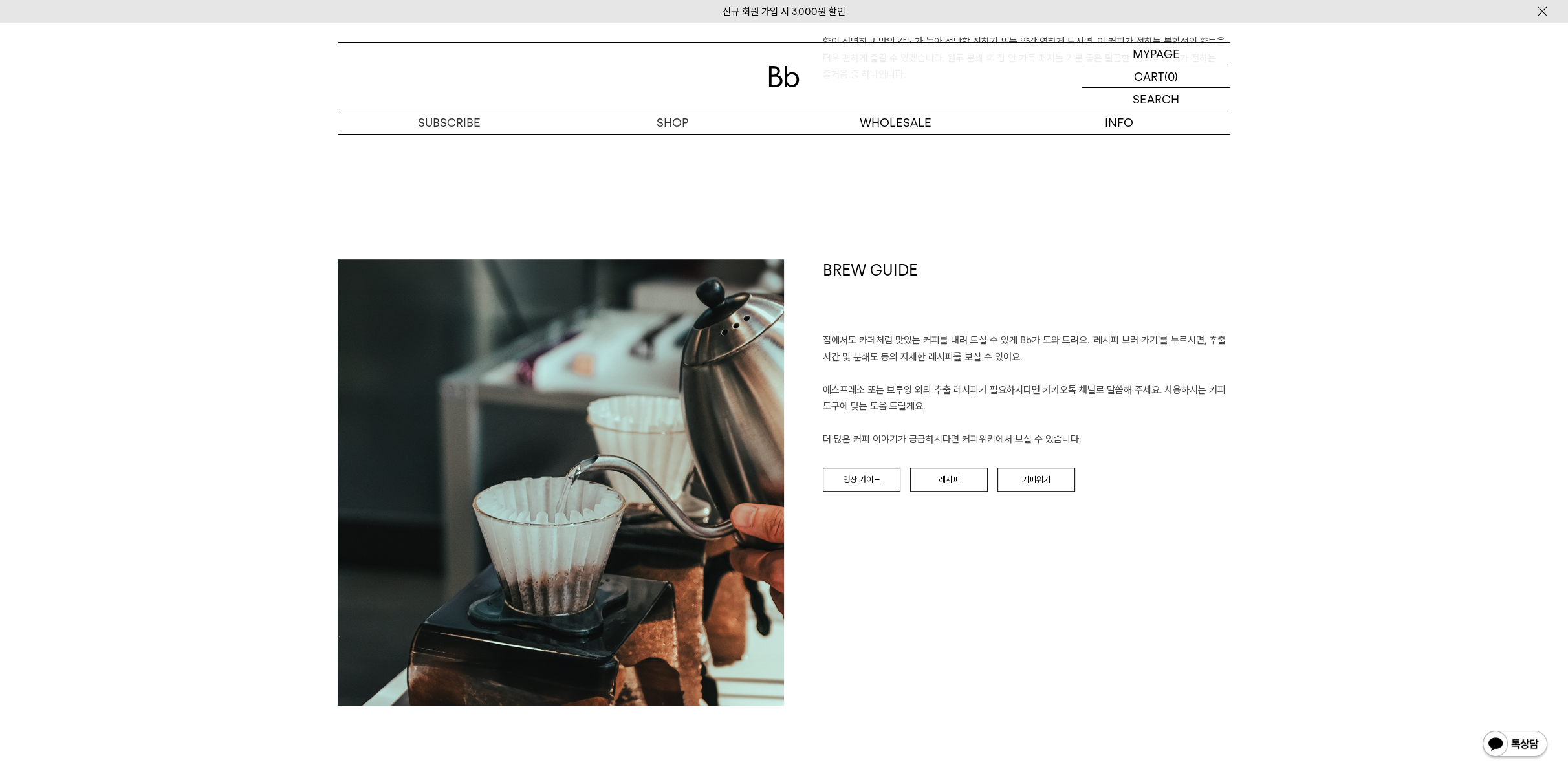
drag, startPoint x: 836, startPoint y: 351, endPoint x: 859, endPoint y: 414, distance: 67.1
click at [859, 412] on p "집에서도 카페처럼 맛있는 커피를 내려 드실 ﻿수 있게 Bb가 도와 드려요. '레시피 보러 가기'를 누르시면, 추출 시간 및 분쇄도 등의 자세한…" at bounding box center [1027, 390] width 408 height 116
click at [859, 416] on p "집에서도 카페처럼 맛있는 커피를 내려 드실 ﻿수 있게 Bb가 도와 드려요. '레시피 보러 가기'를 누르시면, 추출 시간 및 분쇄도 등의 자세한…" at bounding box center [1027, 390] width 408 height 116
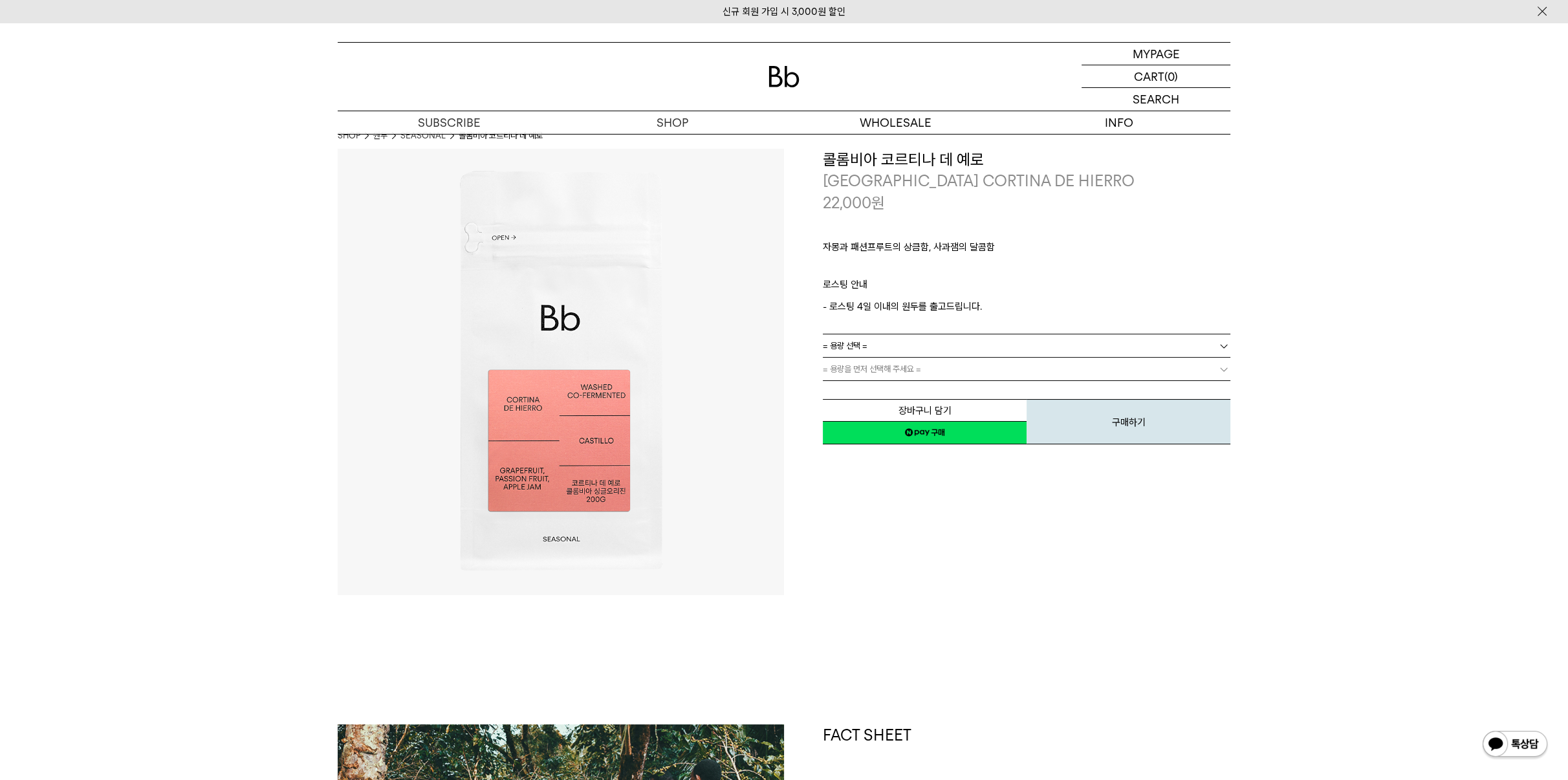
scroll to position [0, 0]
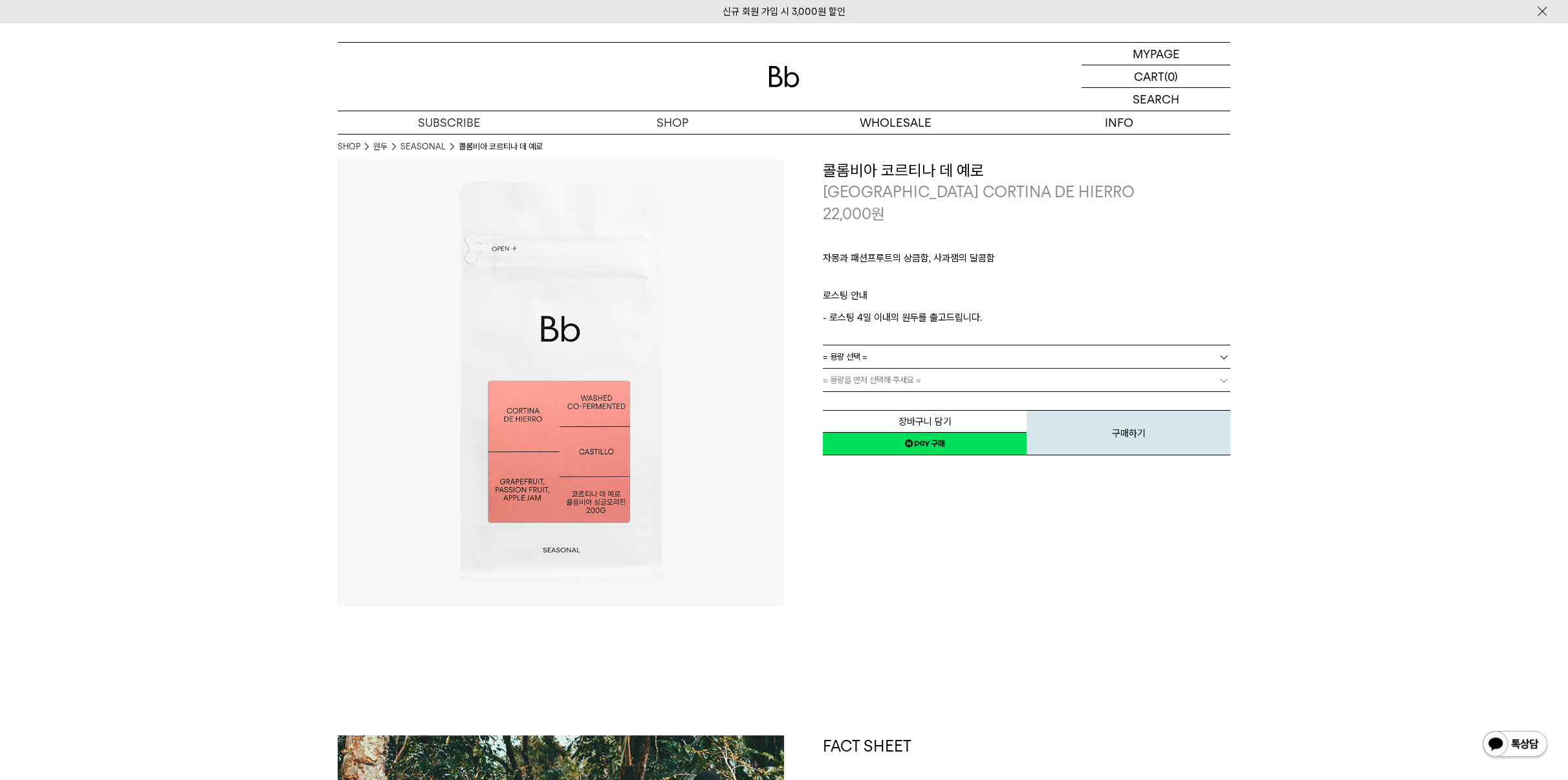
click at [895, 354] on link "= 용량 선택 =" at bounding box center [1027, 356] width 408 height 23
drag, startPoint x: 895, startPoint y: 373, endPoint x: 831, endPoint y: 540, distance: 178.8
click at [832, 538] on div "**********" at bounding box center [1007, 382] width 446 height 446
click at [844, 563] on div "**********" at bounding box center [1007, 382] width 446 height 446
click at [903, 362] on link "= 용량 선택 =" at bounding box center [1027, 356] width 408 height 23
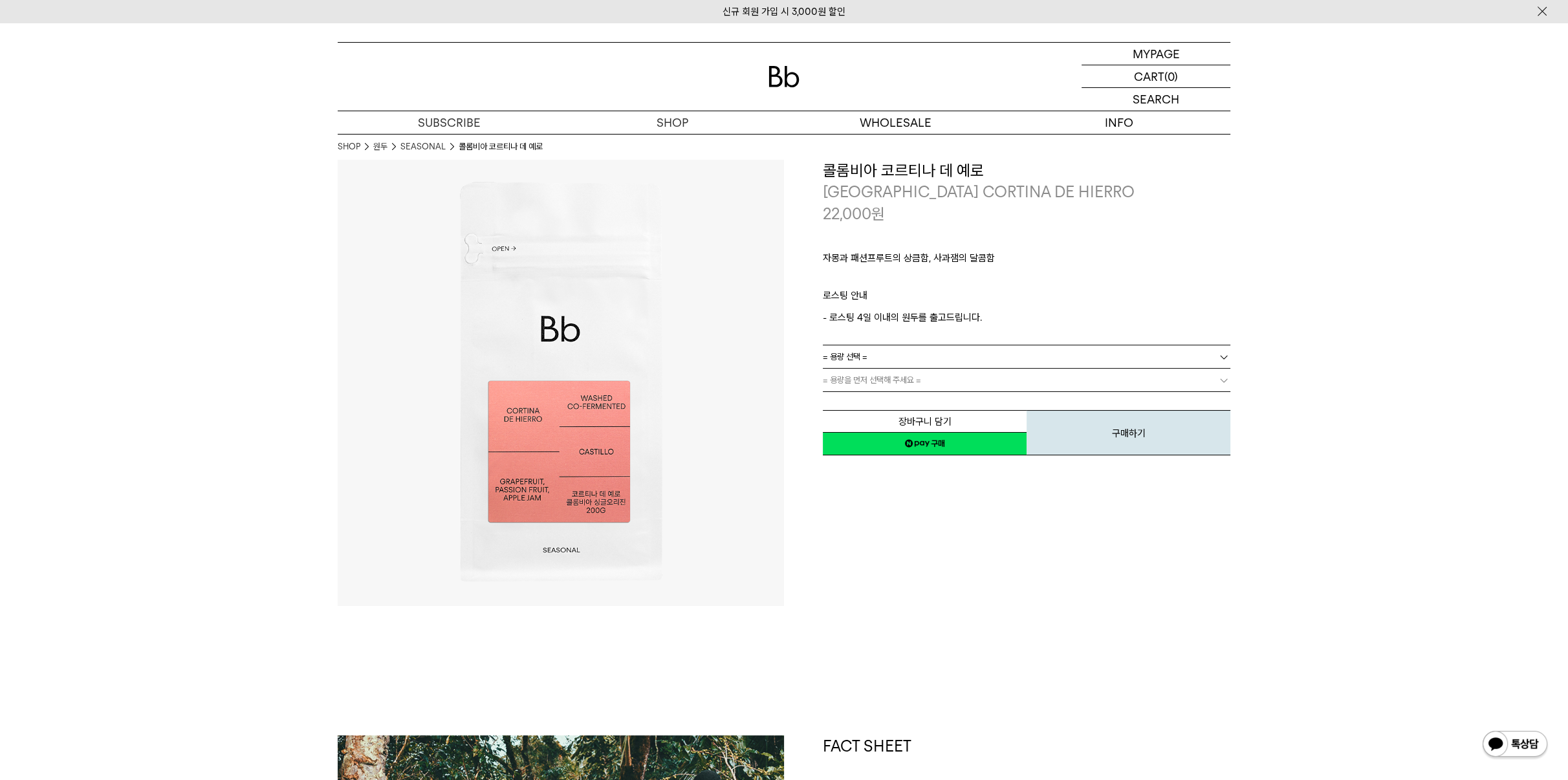
click at [858, 365] on span "= 용량 선택 =" at bounding box center [845, 356] width 44 height 23
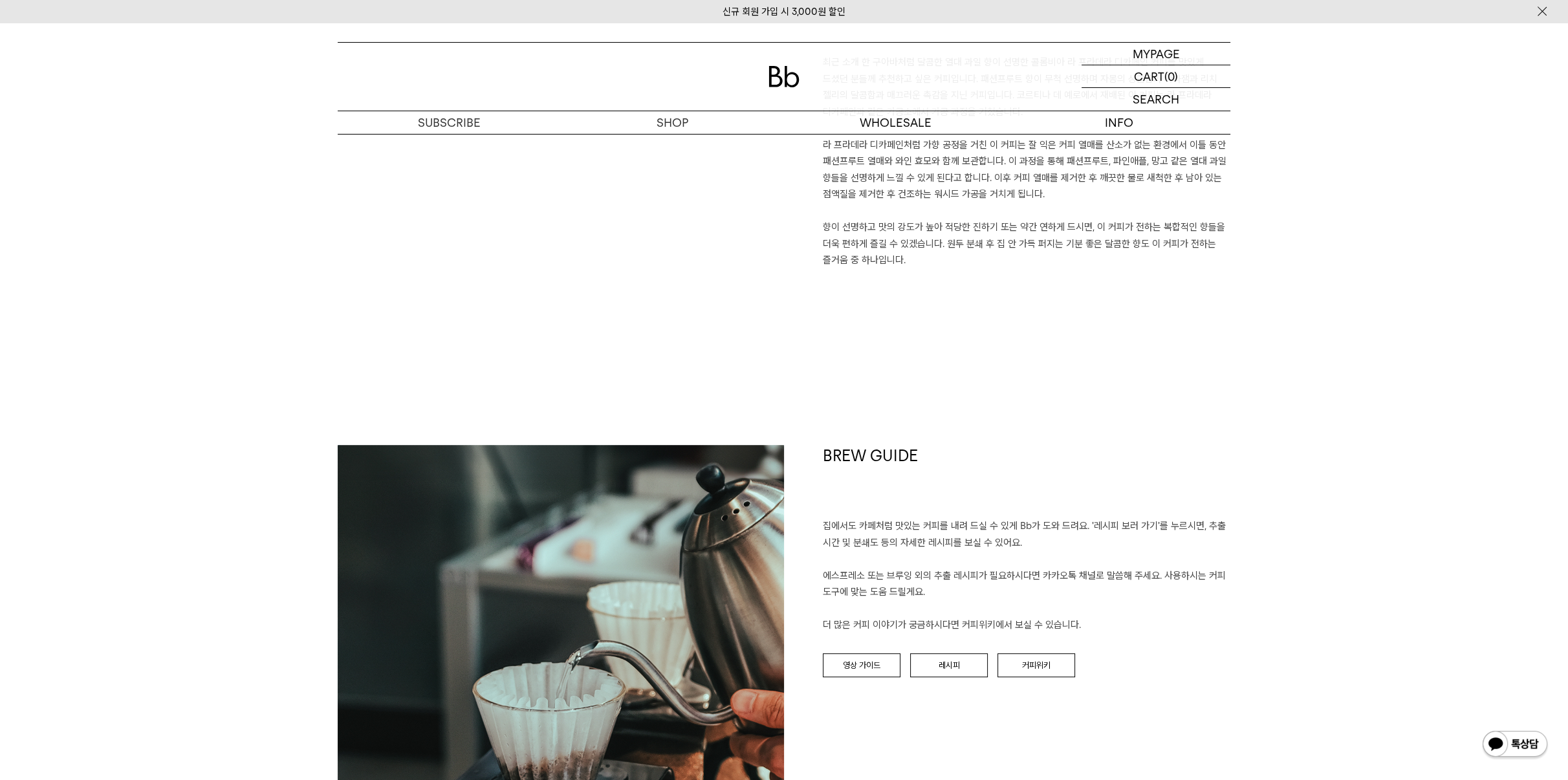
scroll to position [862, 0]
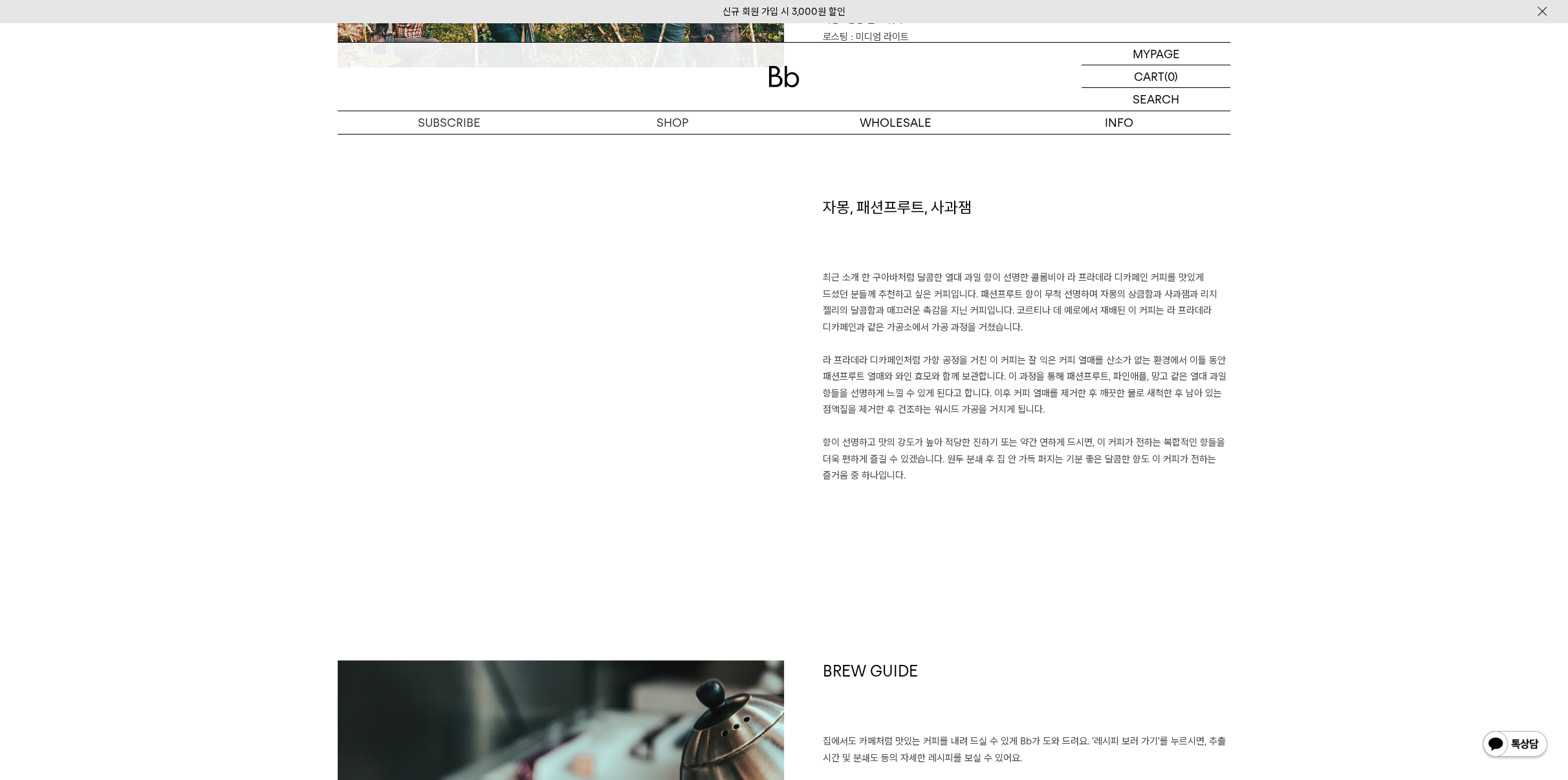
drag, startPoint x: 358, startPoint y: 274, endPoint x: 1044, endPoint y: 506, distance: 724.2
click at [1044, 506] on div "자몽, 패션프루트, 사과잼 최근 소개 한 구아바처럼 달콤한 열대 과일 향이 선명한 콜롬비아 라 프라데라 디카페인 커피를 맛있게 드셨던 분들께 …" at bounding box center [1007, 363] width 446 height 334
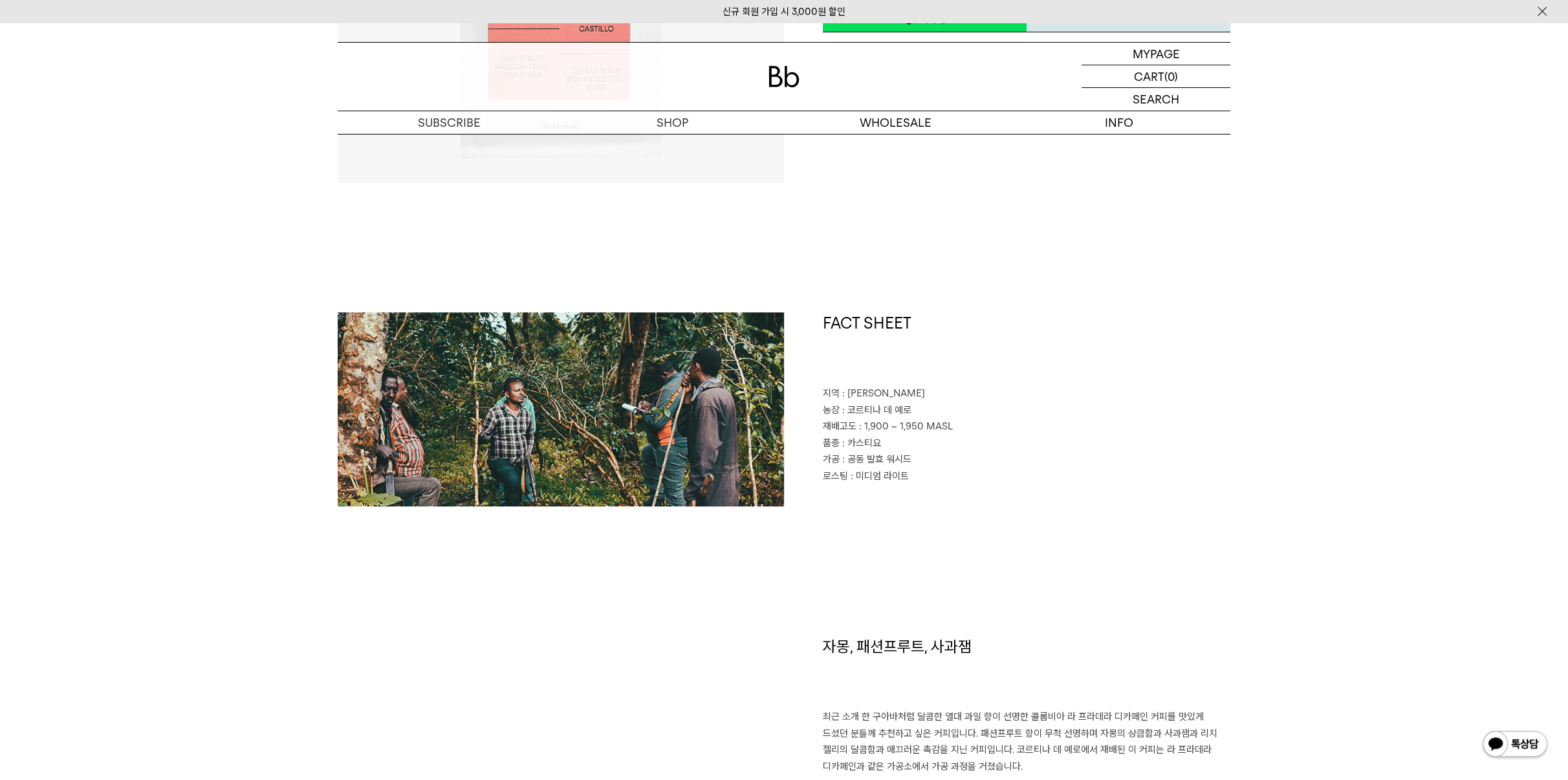
scroll to position [0, 0]
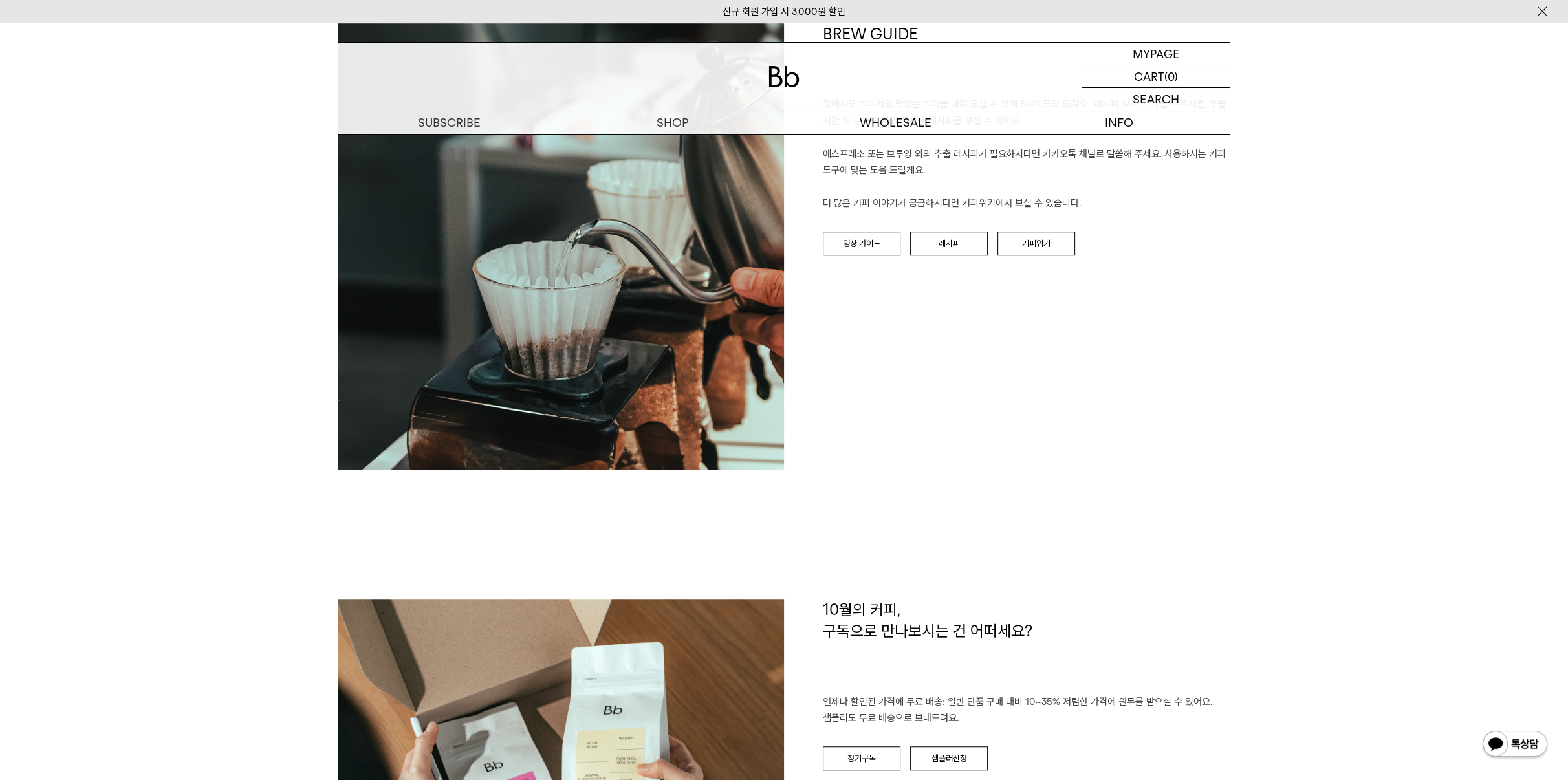
scroll to position [1478, 0]
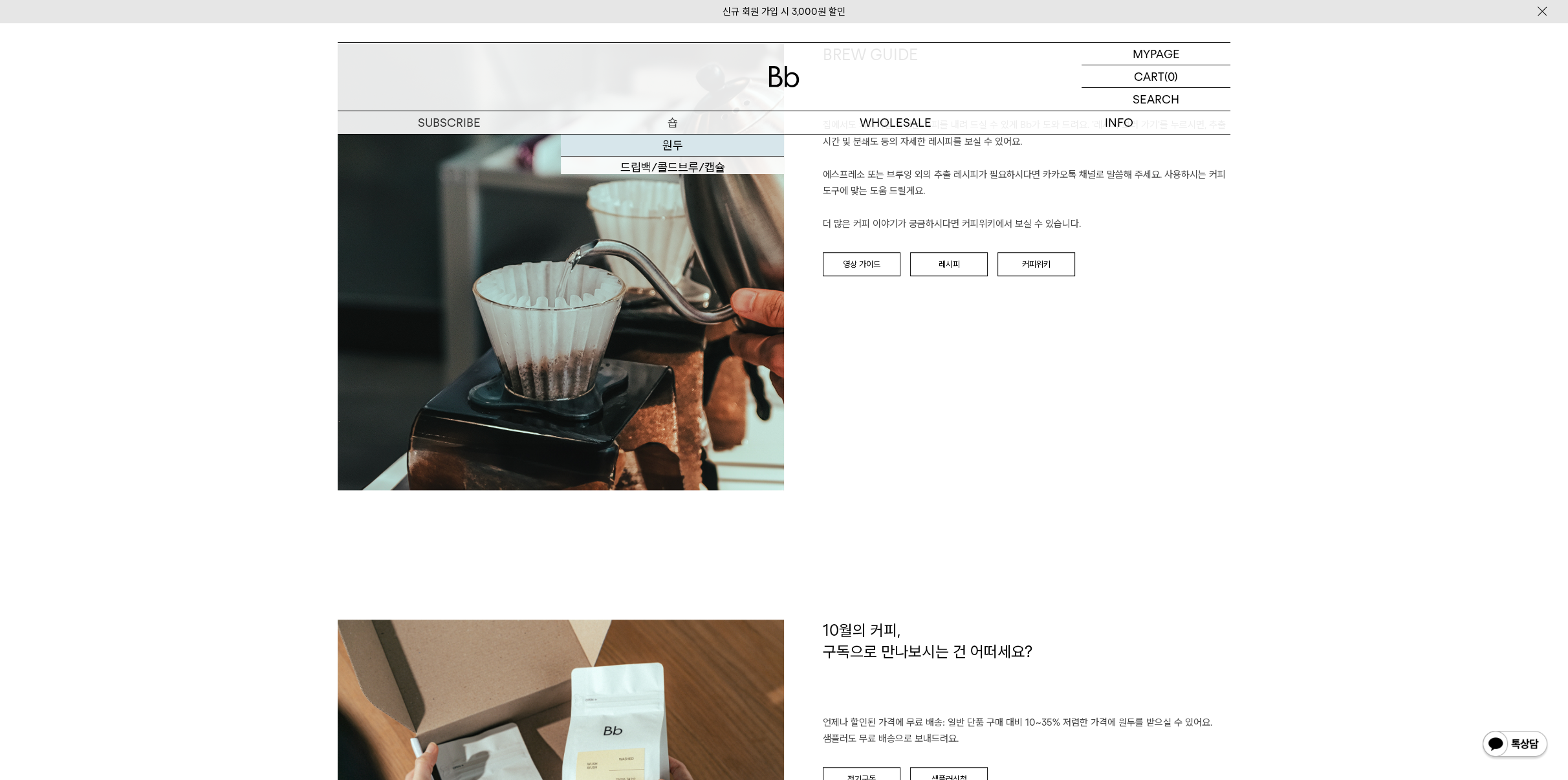
click at [678, 138] on link "원두" at bounding box center [673, 145] width 223 height 22
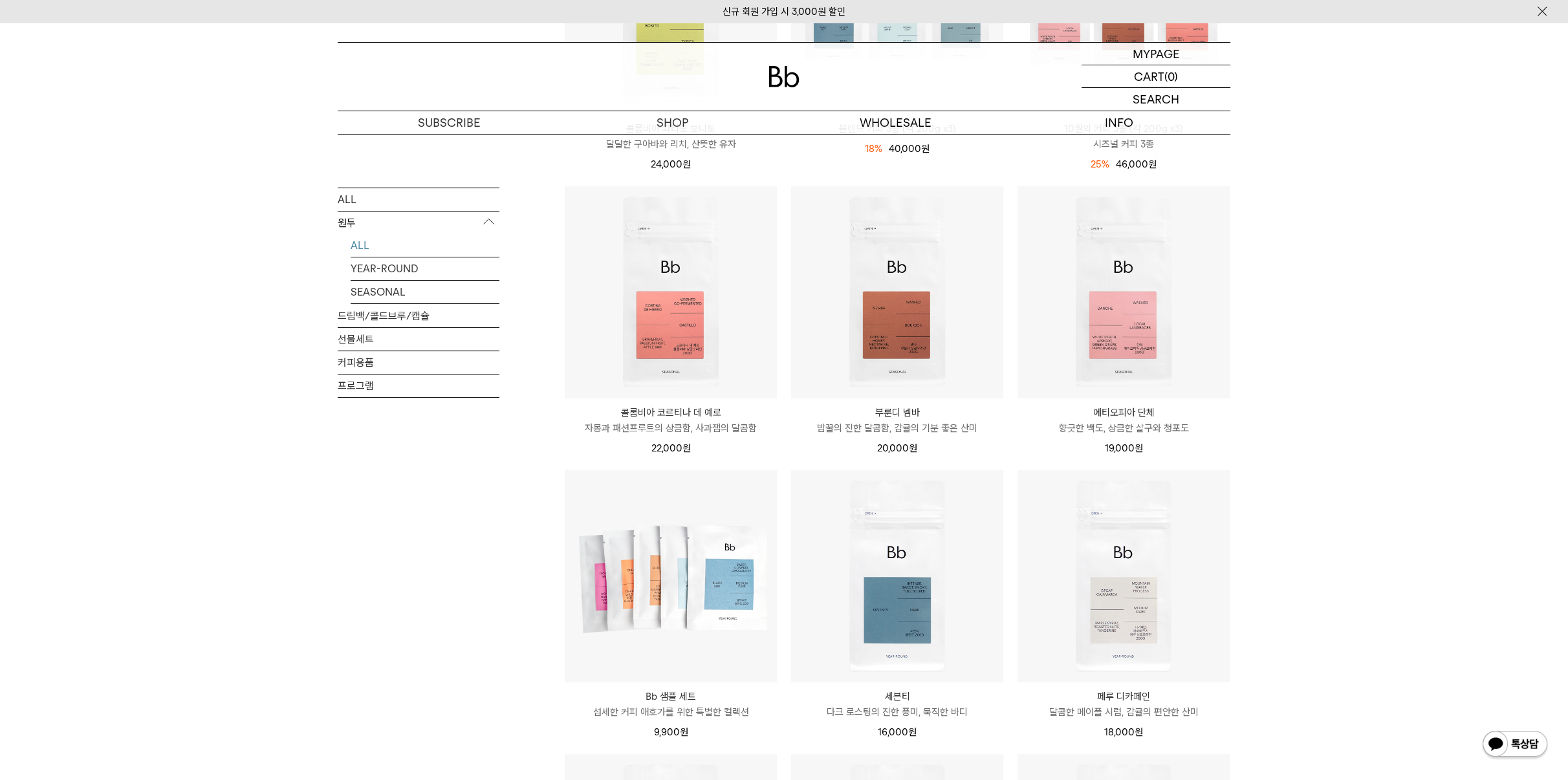
scroll to position [430, 0]
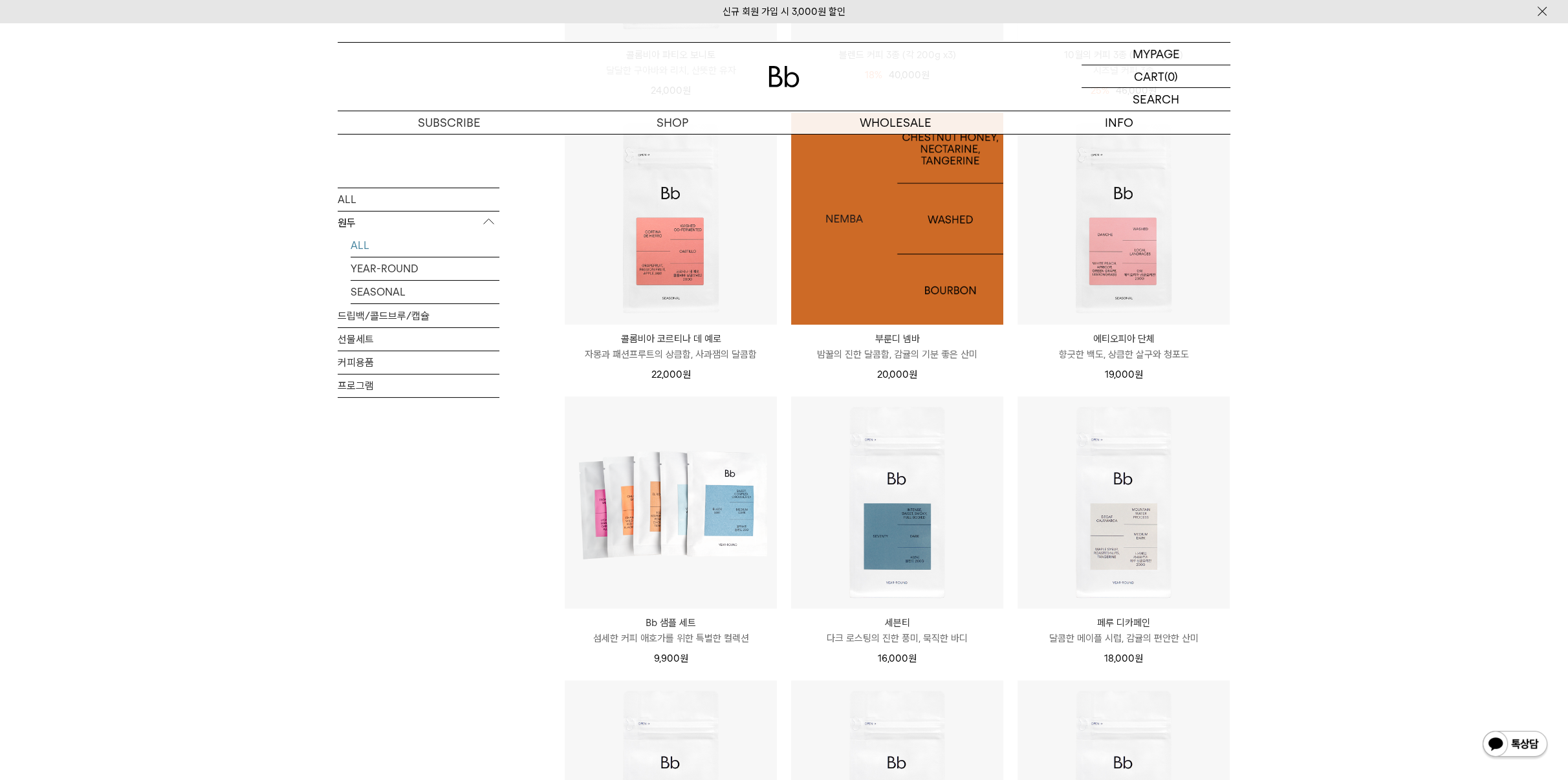
click at [822, 297] on img at bounding box center [897, 218] width 212 height 212
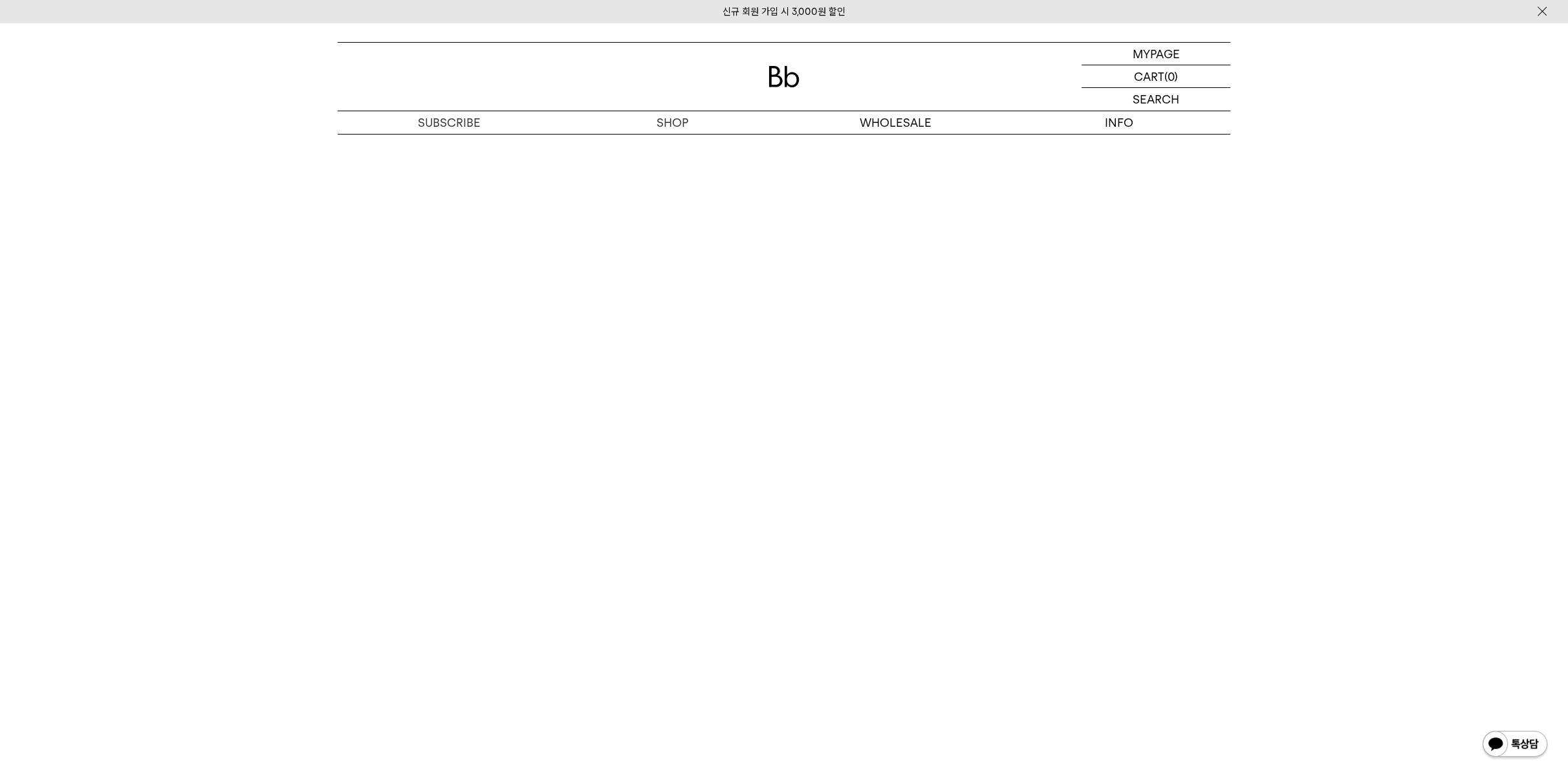
scroll to position [2586, 0]
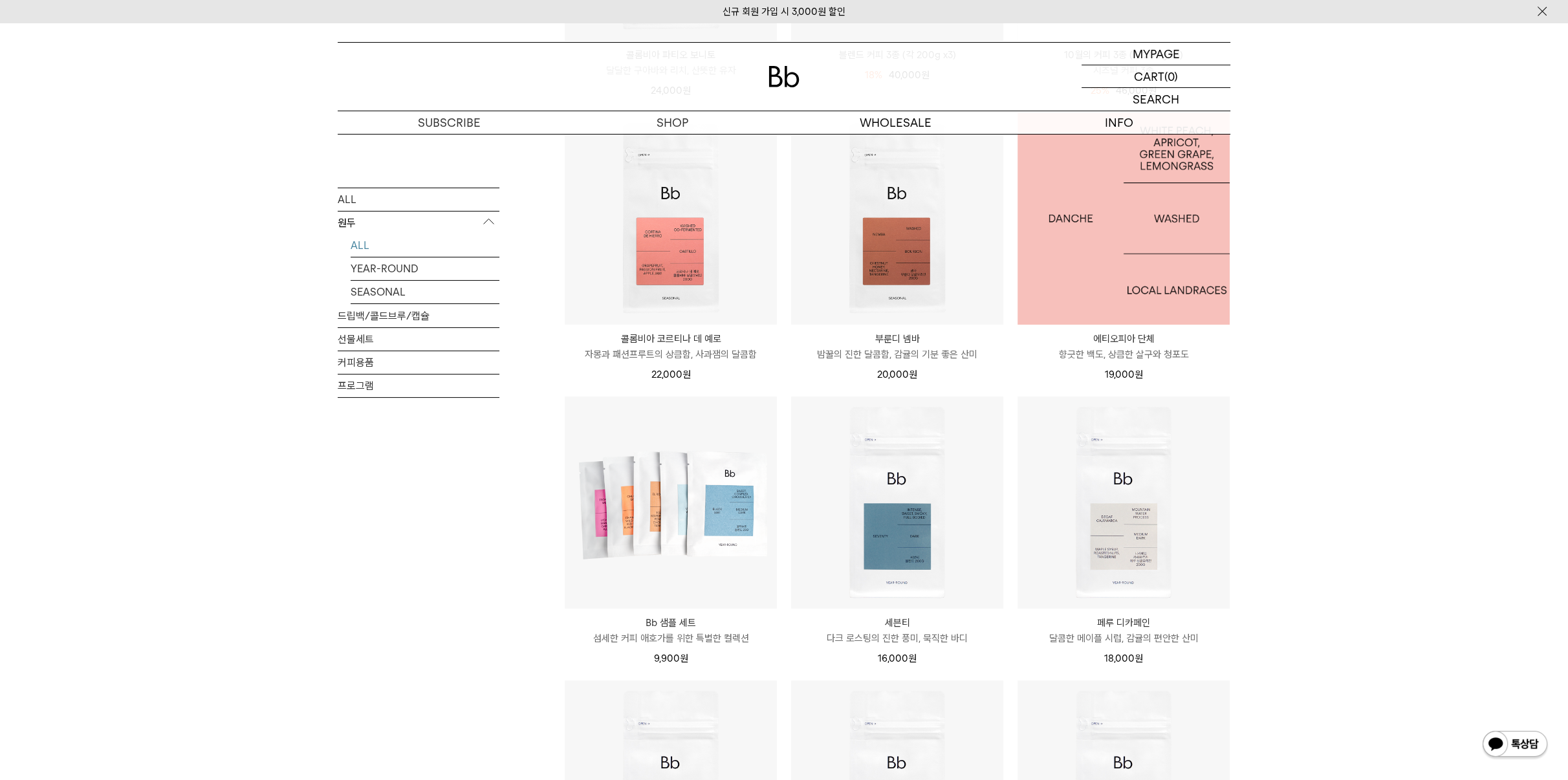
click at [1064, 271] on img at bounding box center [1124, 218] width 212 height 212
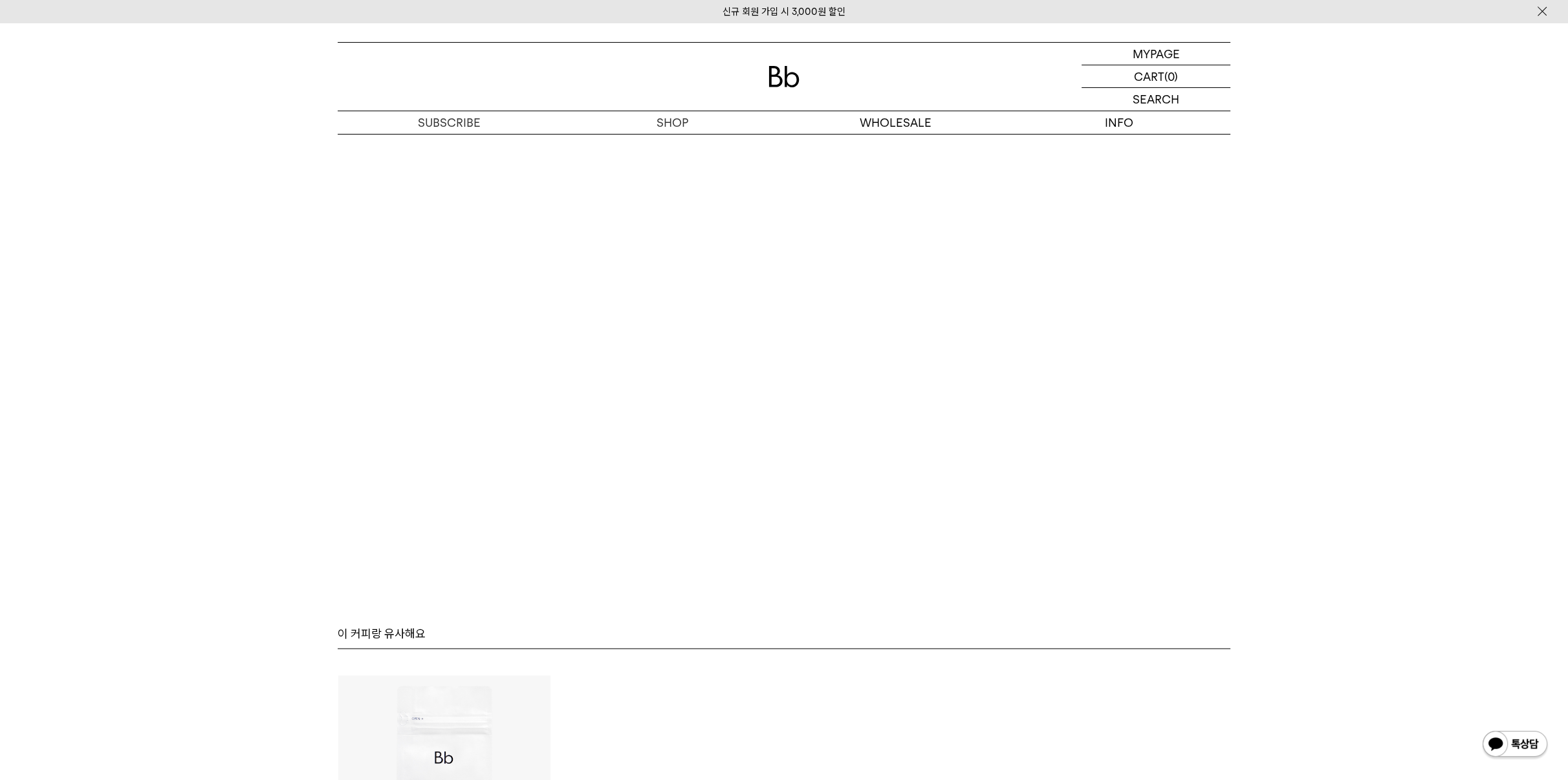
scroll to position [3017, 0]
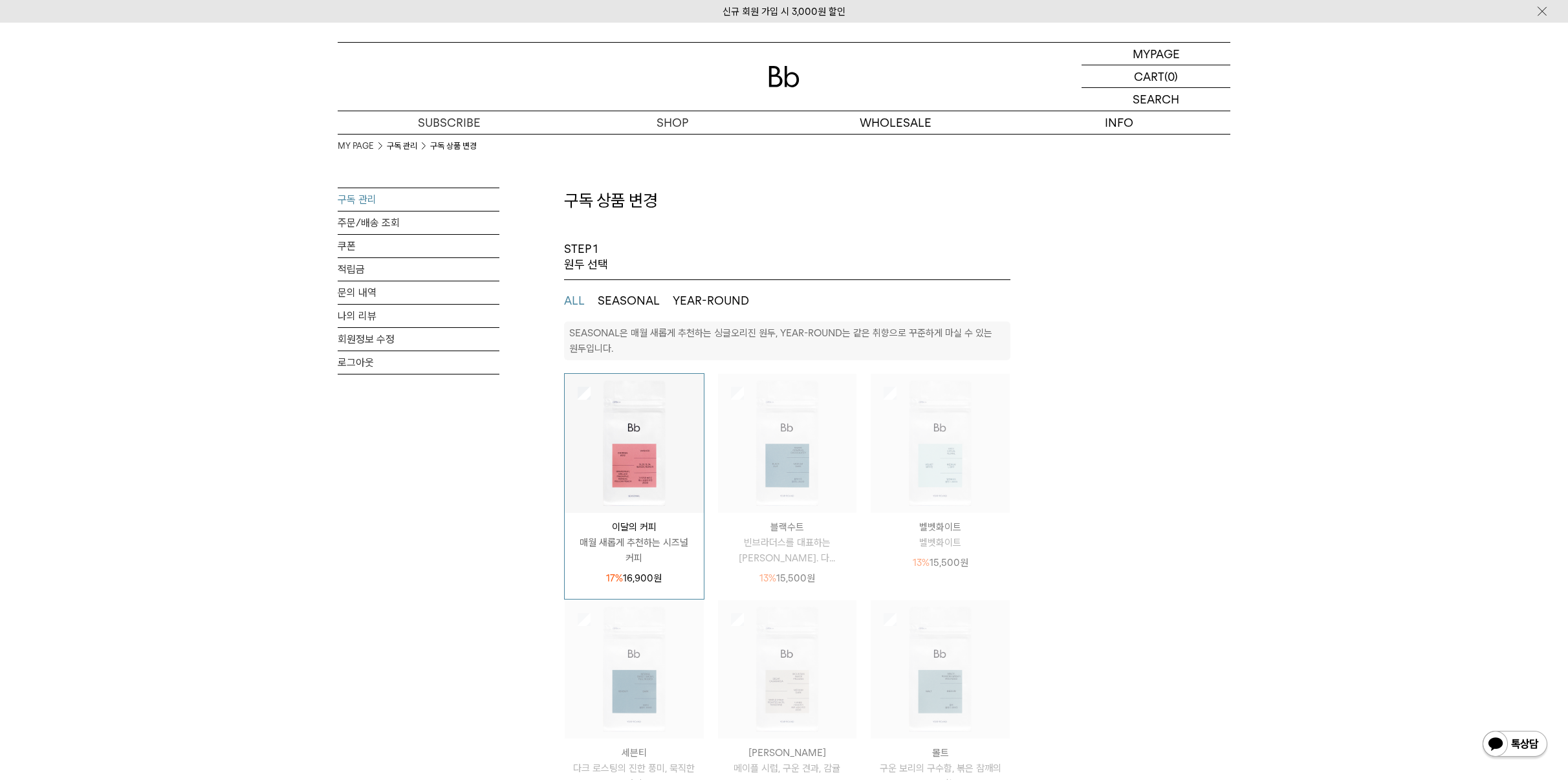
select select "**"
click at [370, 200] on link "구독 관리" at bounding box center [419, 199] width 161 height 23
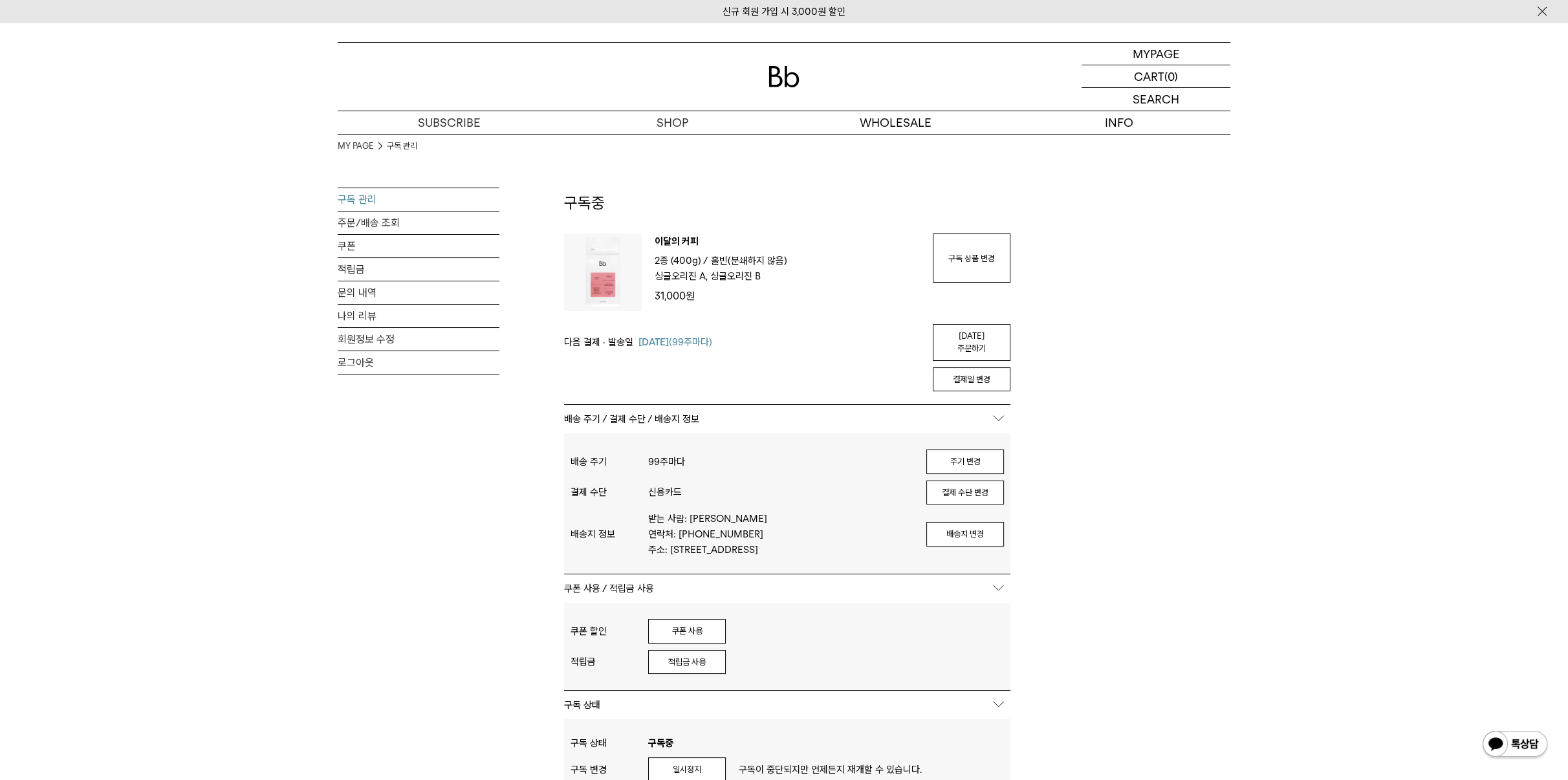
scroll to position [216, 0]
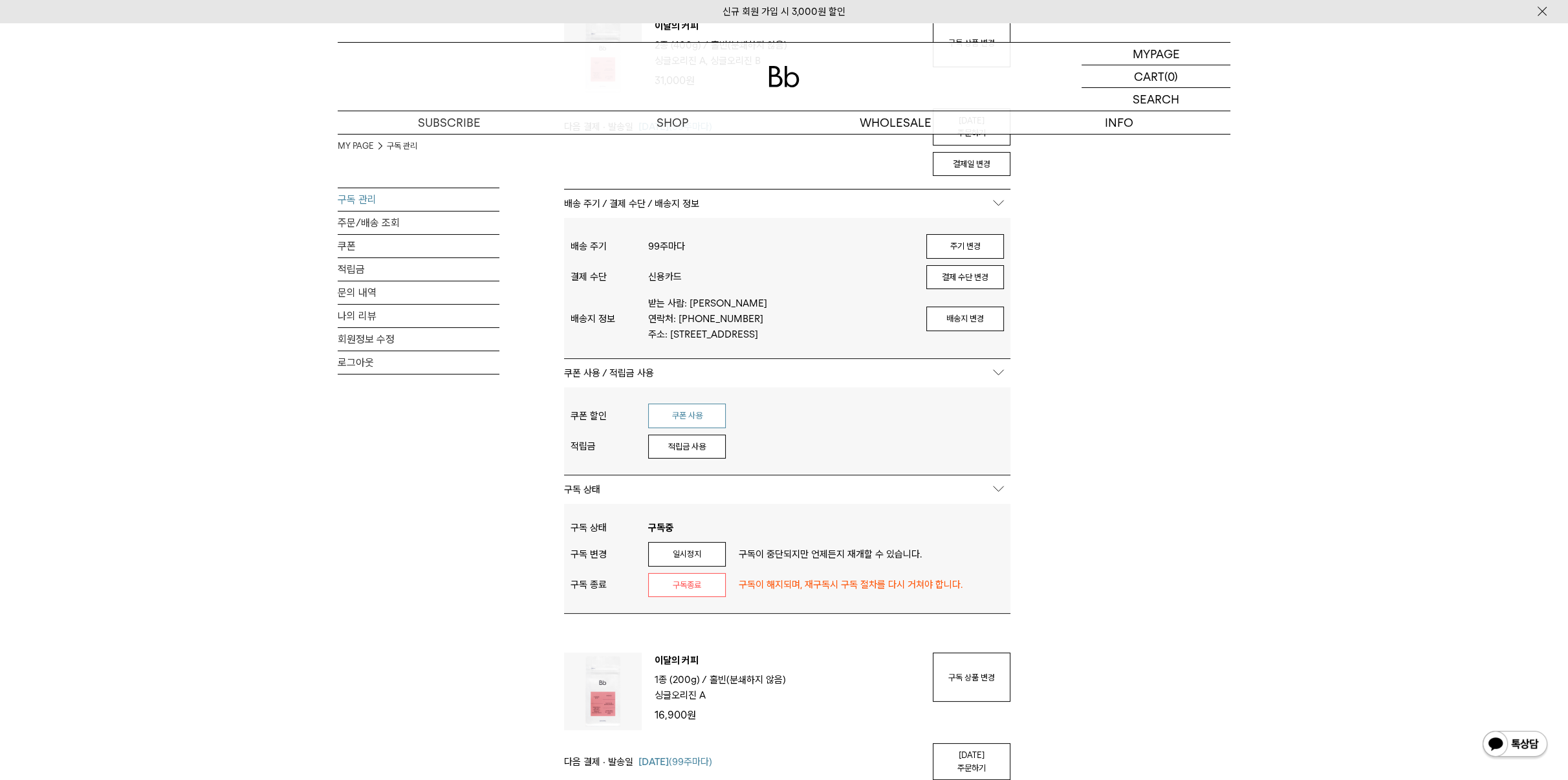
type input "*******"
click at [713, 422] on button "쿠폰 사용" at bounding box center [687, 415] width 78 height 24
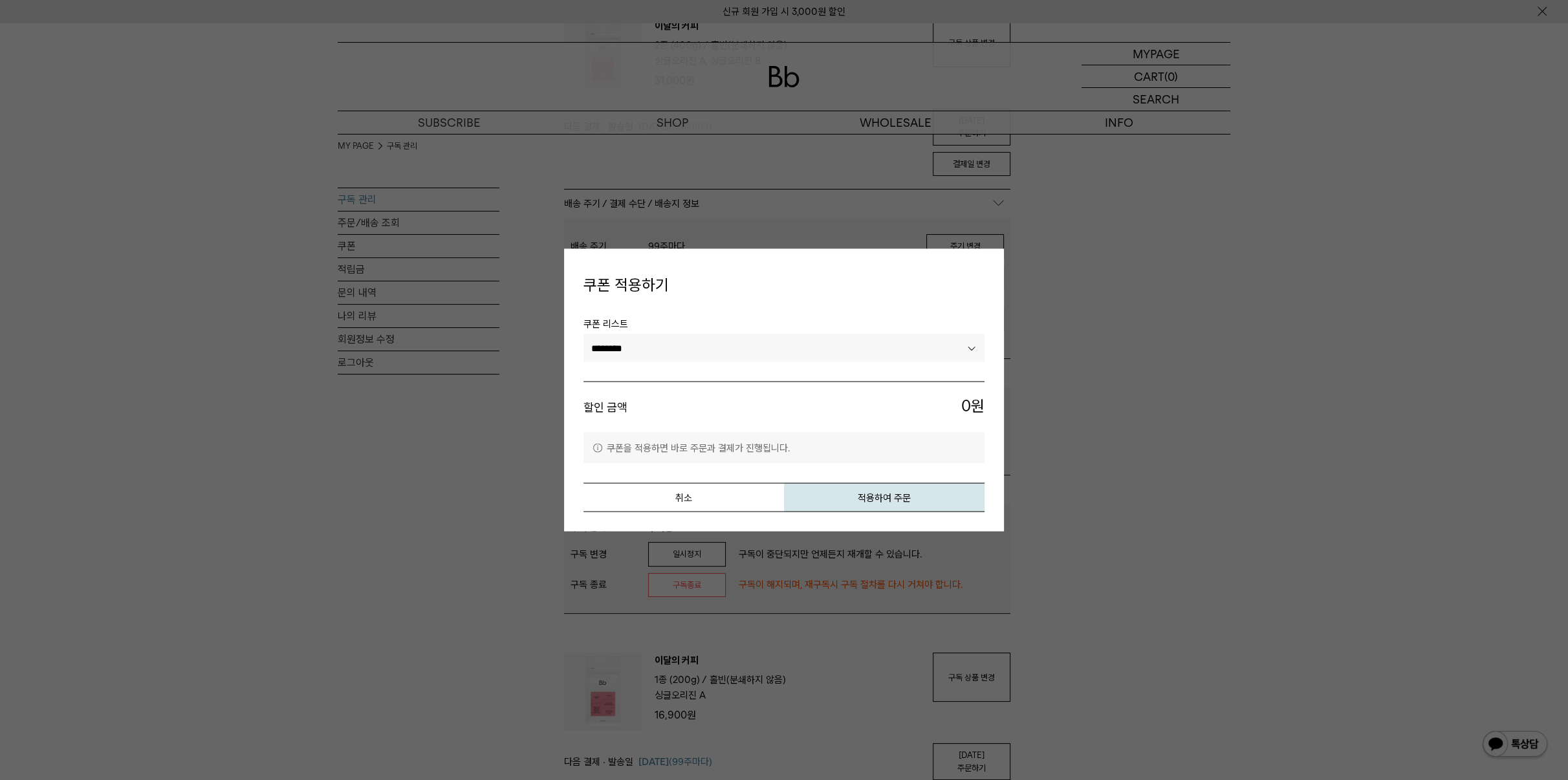
click at [699, 347] on select "********" at bounding box center [784, 347] width 401 height 28
click at [727, 480] on div "쿠폰 리스트 ******** 할인 금액 0 원 쿠폰을 적용하면 바로 주문과 결제가 진행됩니다. 취소 적용하여 주문" at bounding box center [784, 407] width 401 height 209
click at [731, 484] on button "취소" at bounding box center [683, 497] width 200 height 29
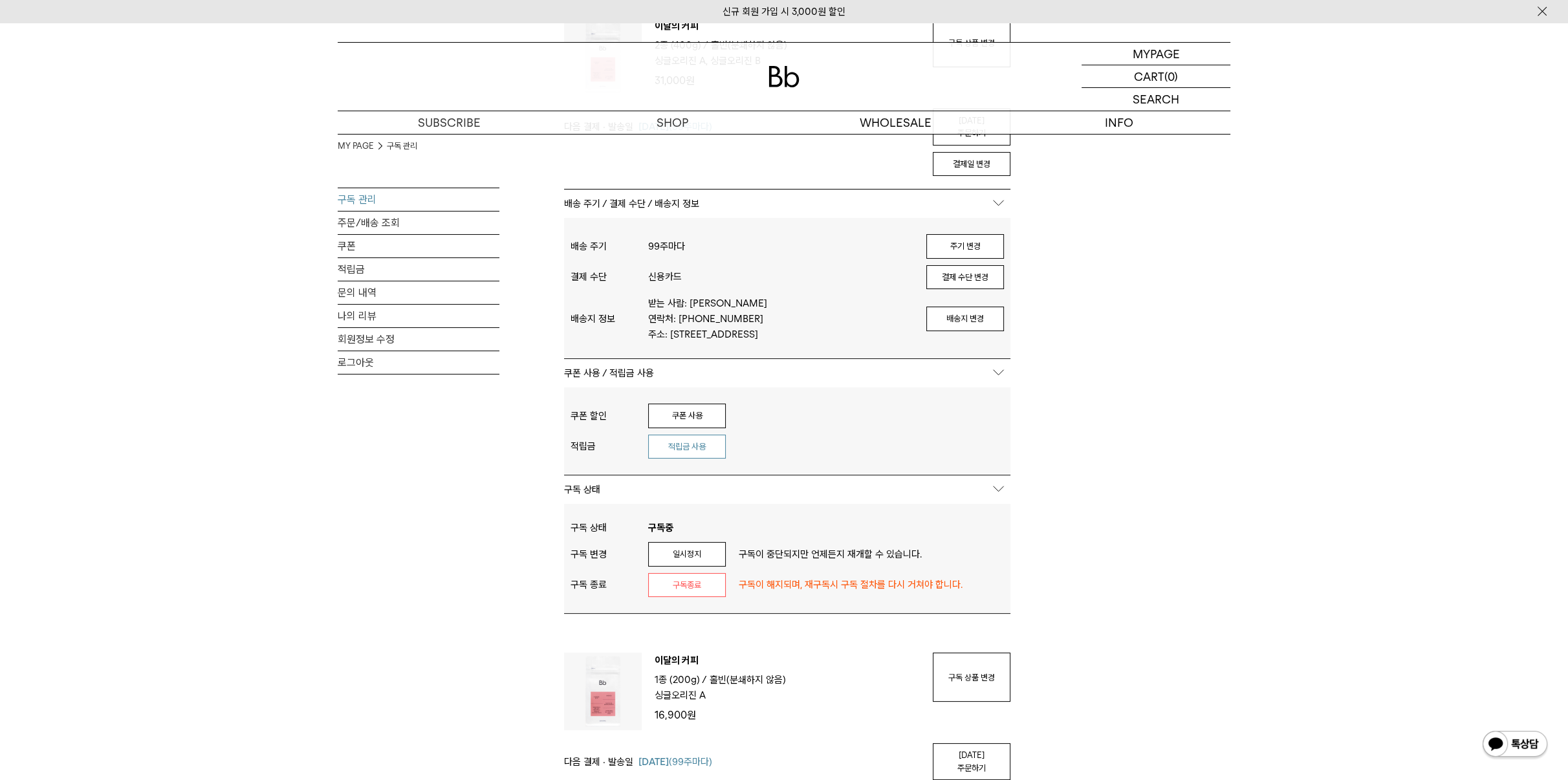
click at [688, 453] on button "적립금 사용" at bounding box center [687, 447] width 78 height 24
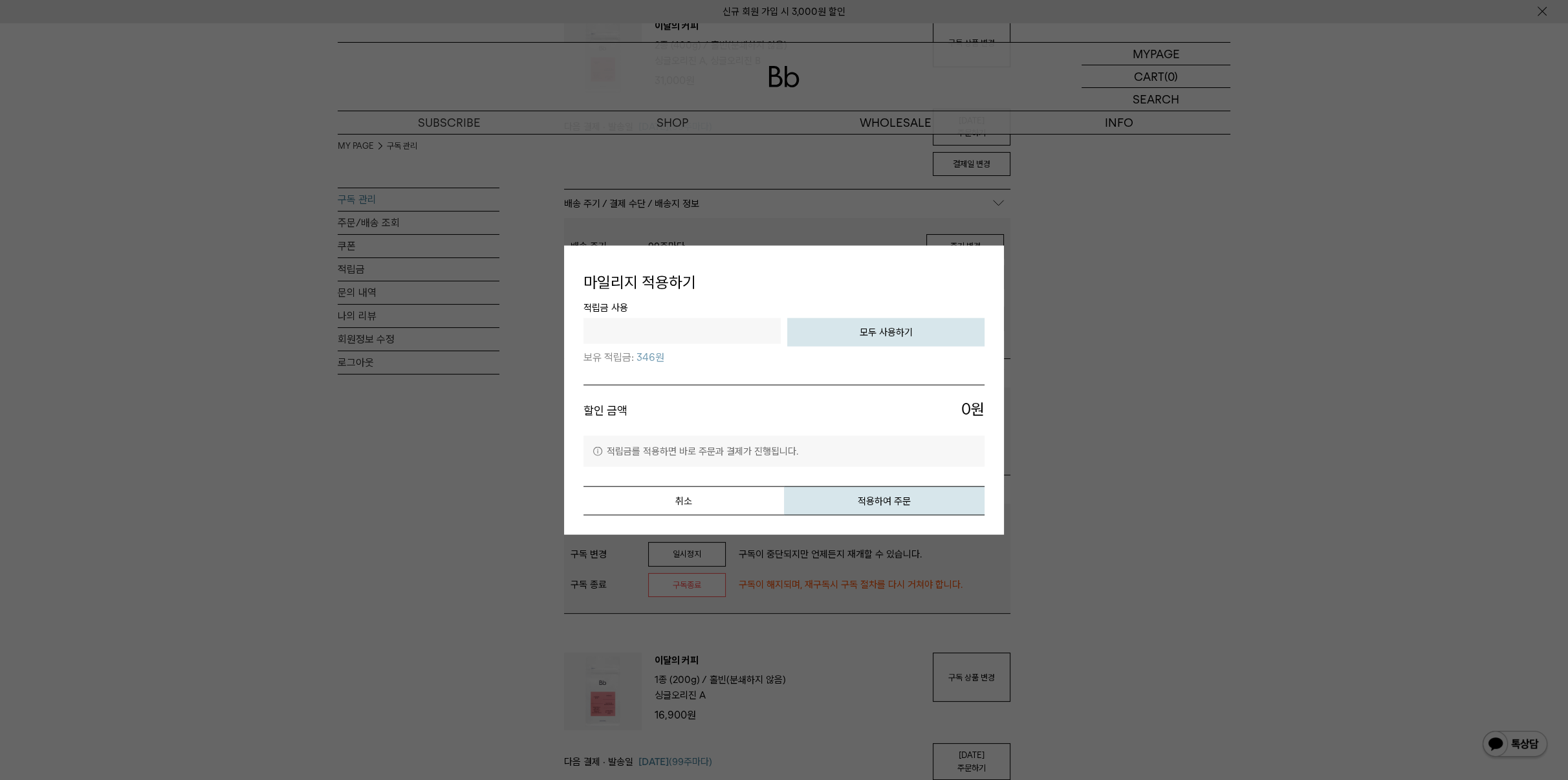
click at [747, 329] on input "text" at bounding box center [682, 330] width 198 height 26
click at [724, 500] on button "취소" at bounding box center [683, 500] width 200 height 29
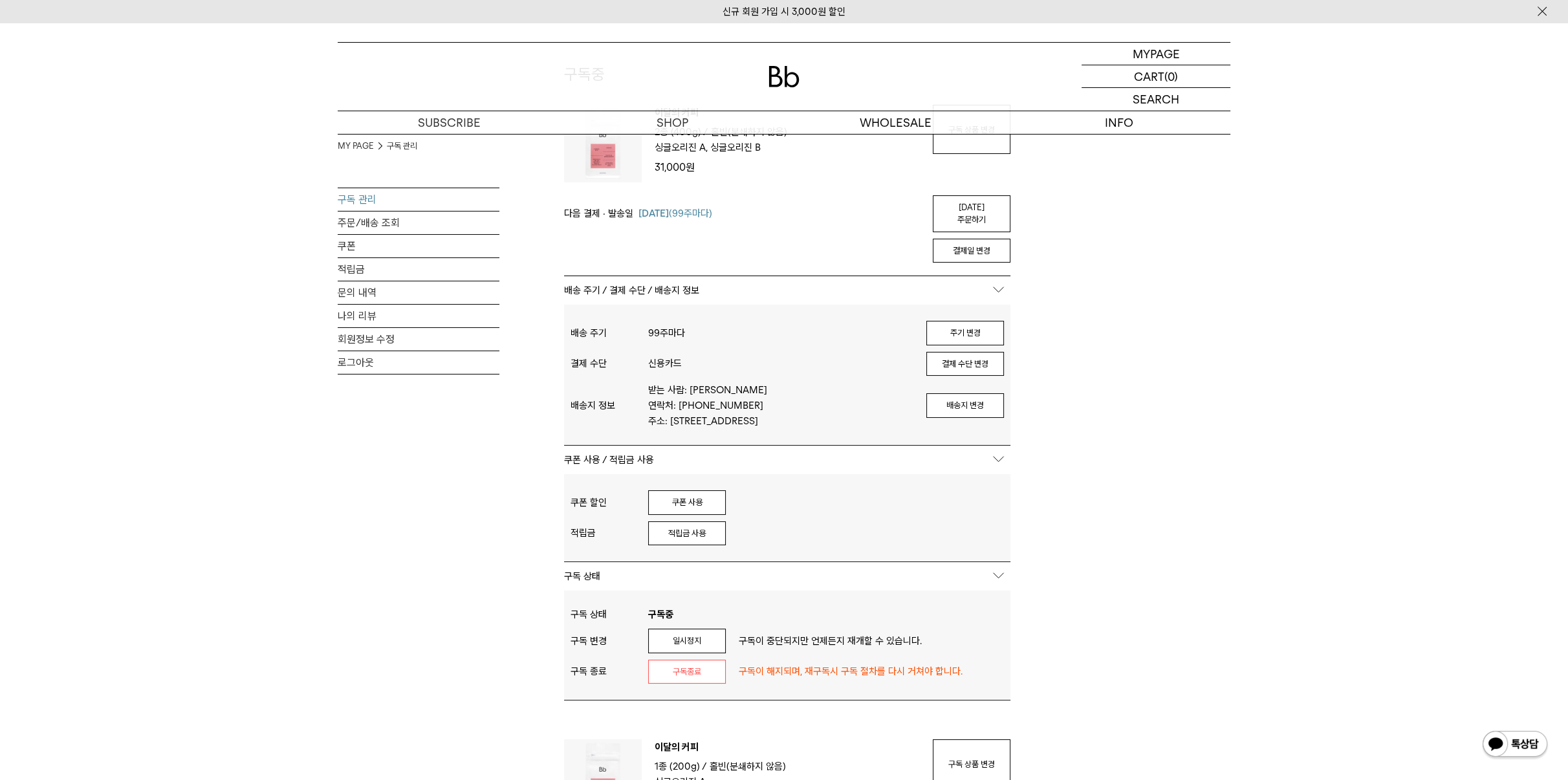
scroll to position [430, 0]
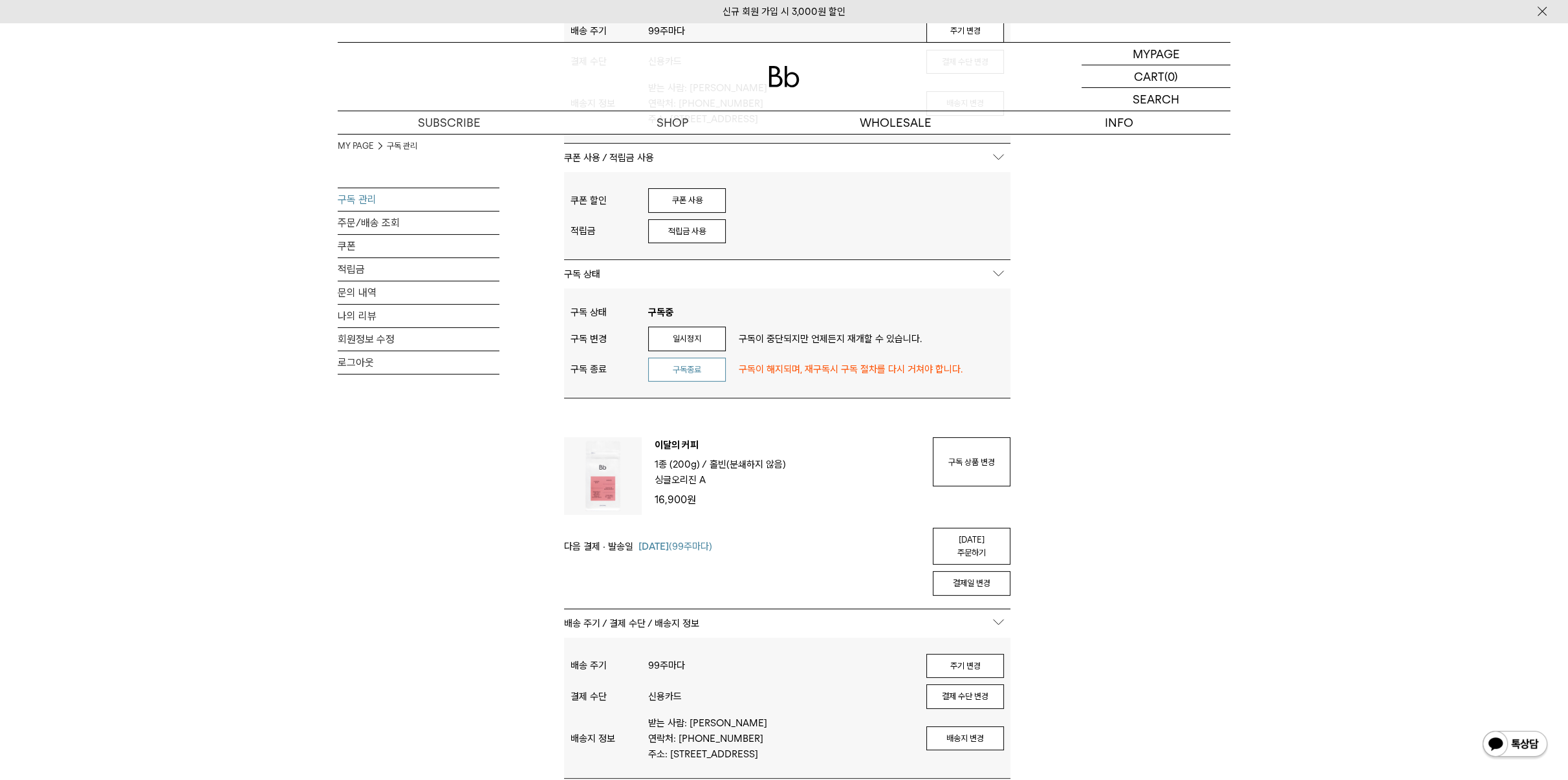
click at [693, 370] on button "구독종료" at bounding box center [687, 370] width 78 height 24
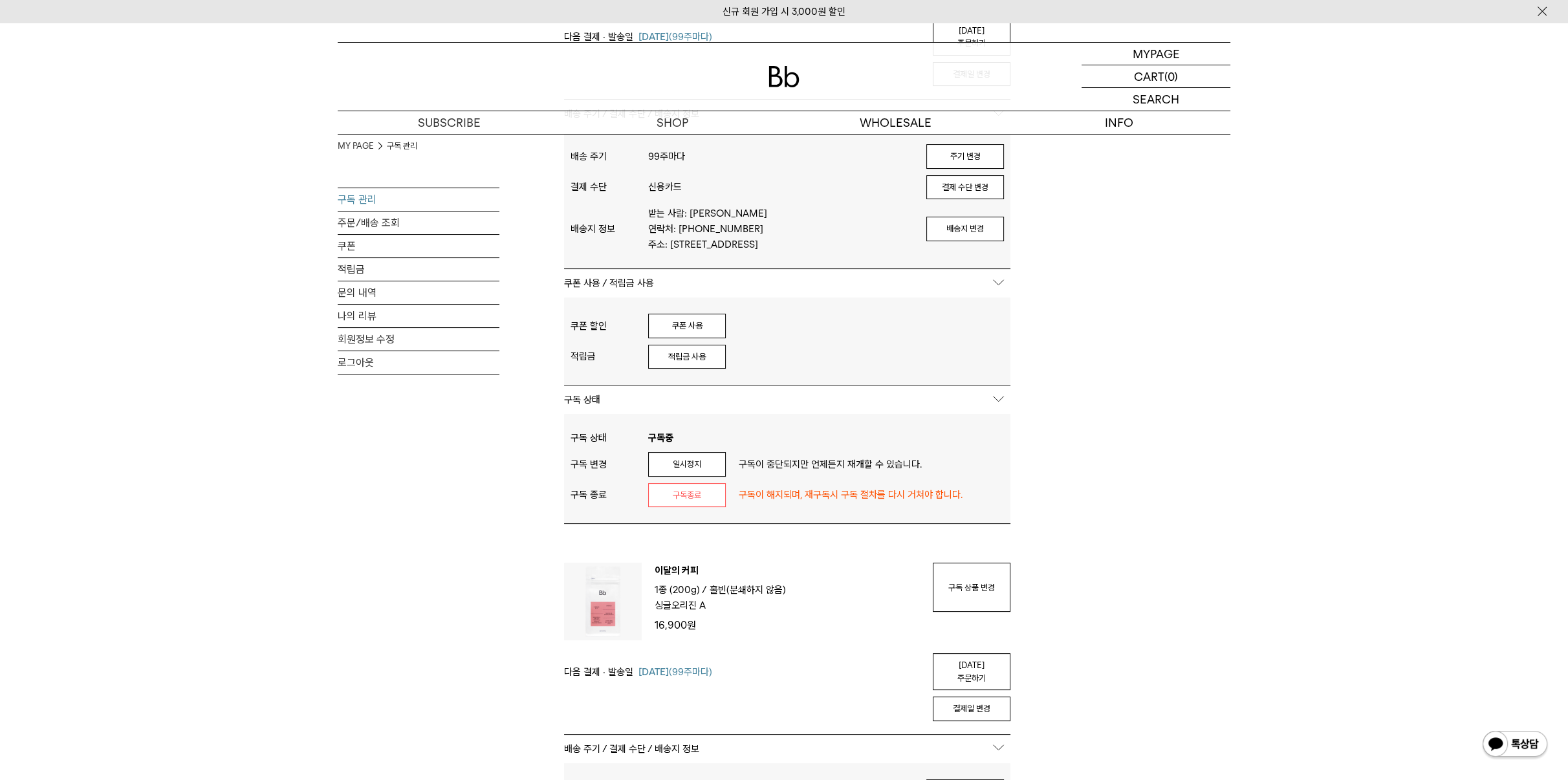
scroll to position [216, 0]
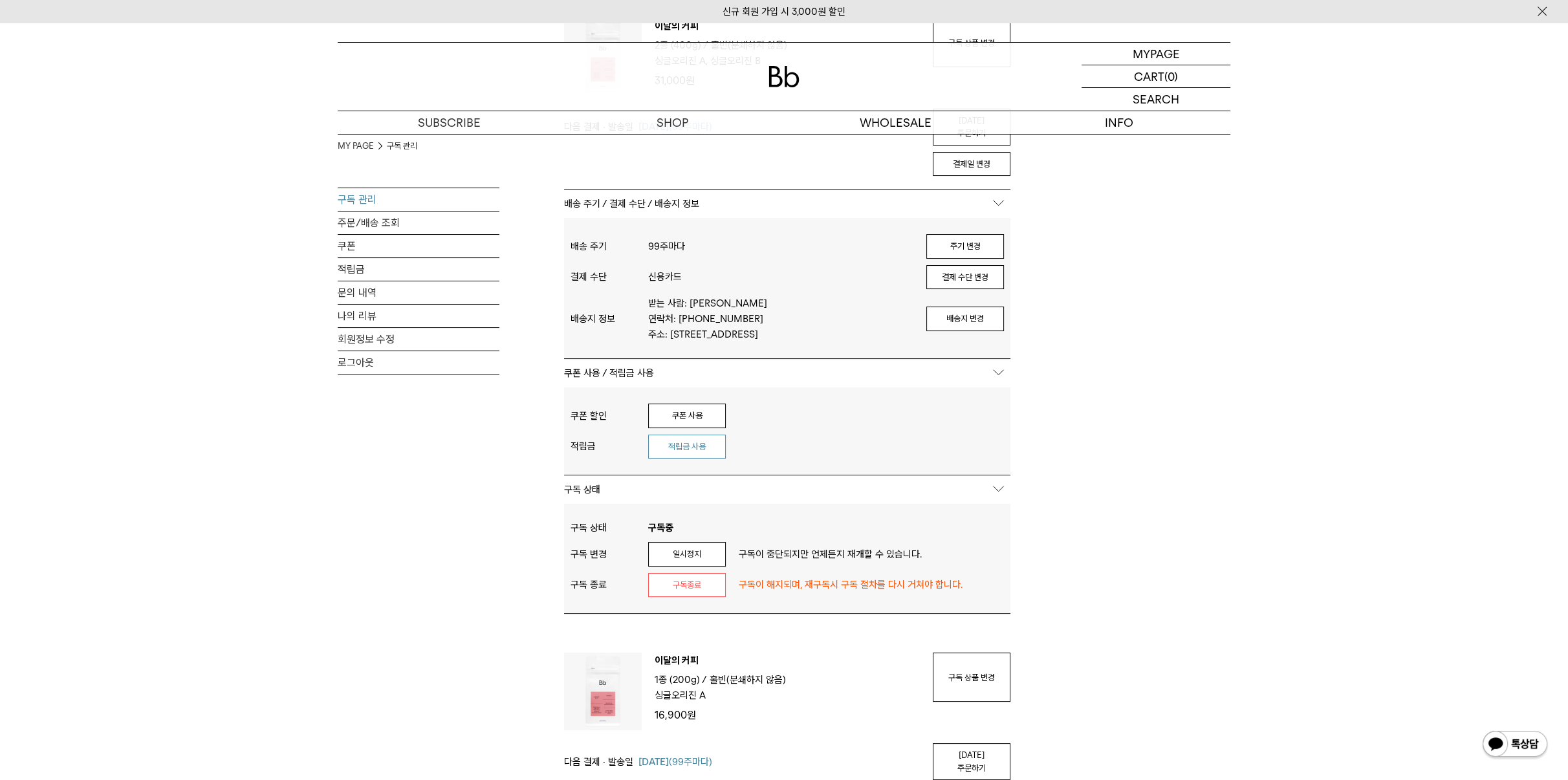
click at [708, 452] on button "적립금 사용" at bounding box center [687, 447] width 78 height 24
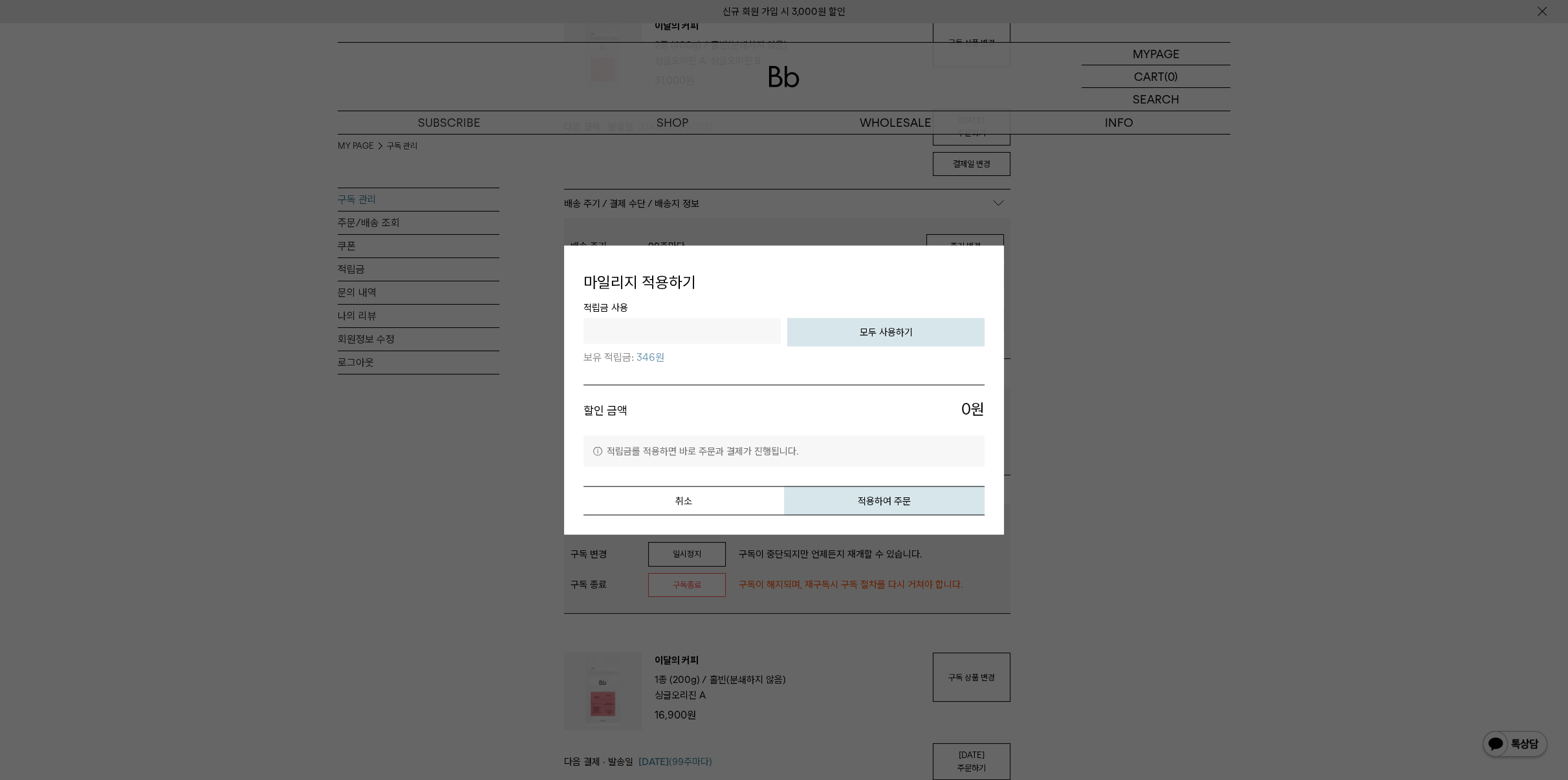
click at [700, 323] on input "text" at bounding box center [682, 330] width 198 height 26
type input "***"
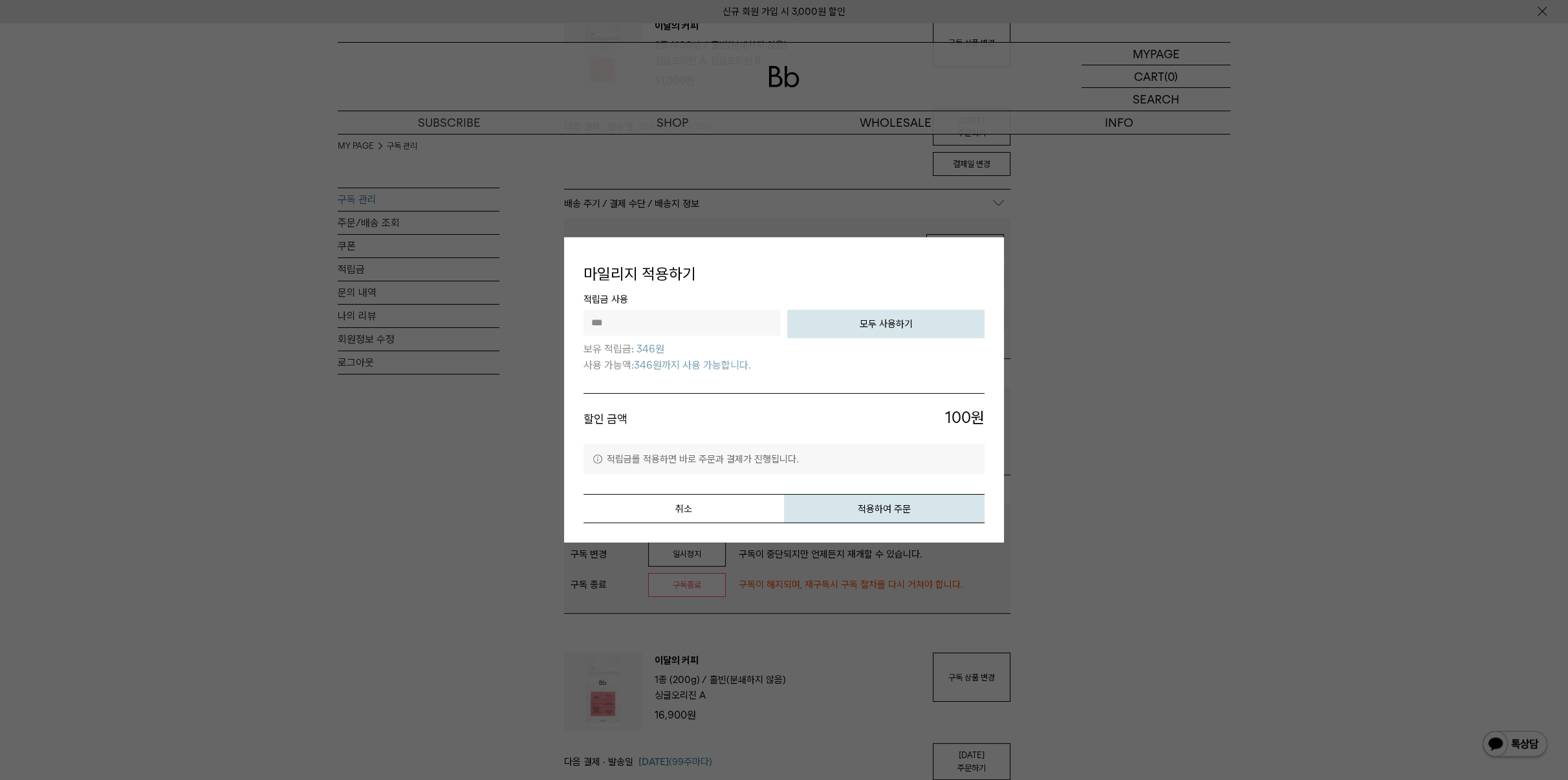
click at [789, 371] on li "적립금 사용 *** 전액 사용하기 모두 사용하기 보유 적립금: 346원 사용 가능액: 346원까지 사용 가능합니다." at bounding box center [784, 342] width 401 height 101
click at [844, 501] on button "적용하여 주문" at bounding box center [884, 508] width 200 height 29
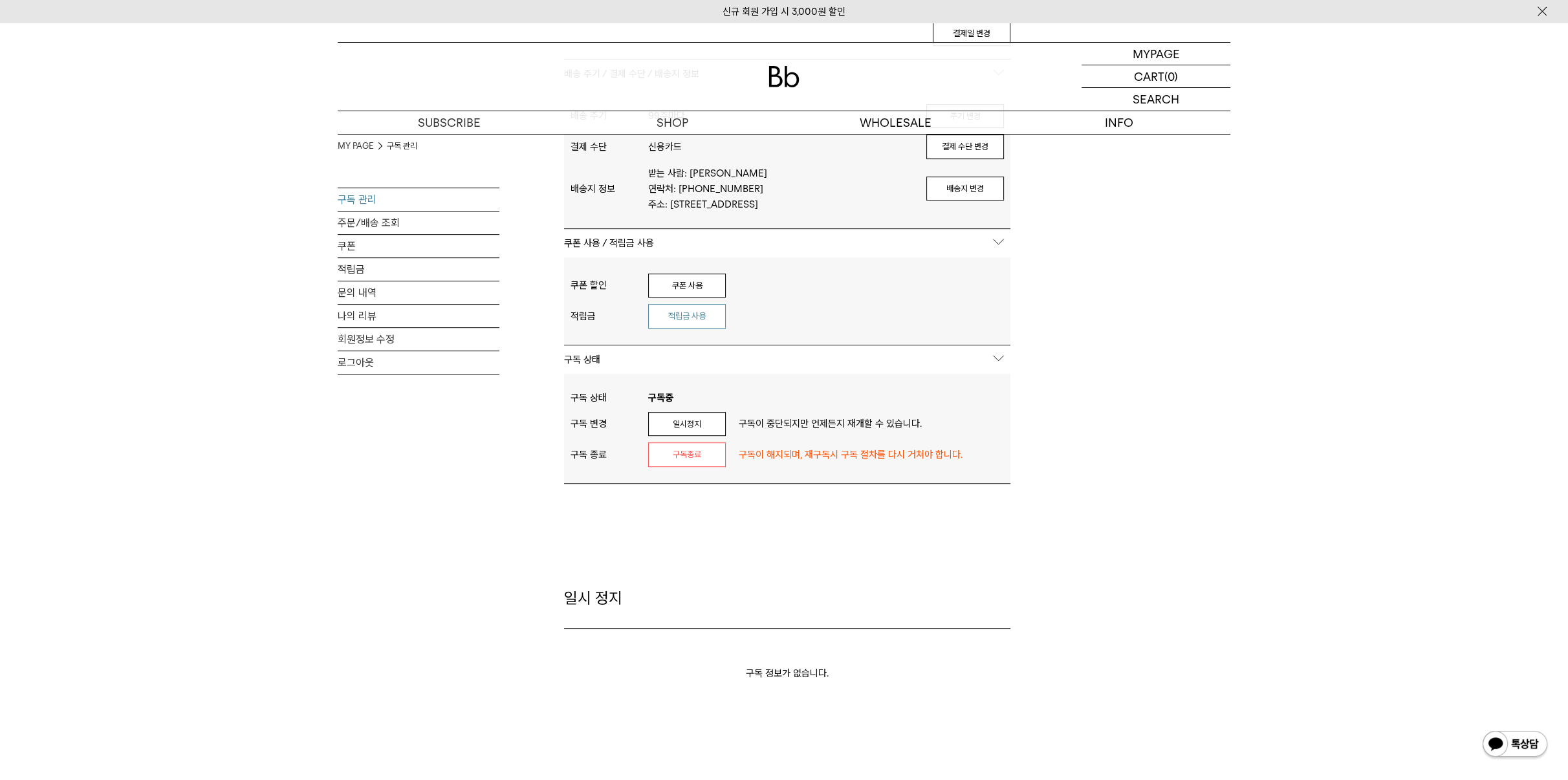
scroll to position [1077, 0]
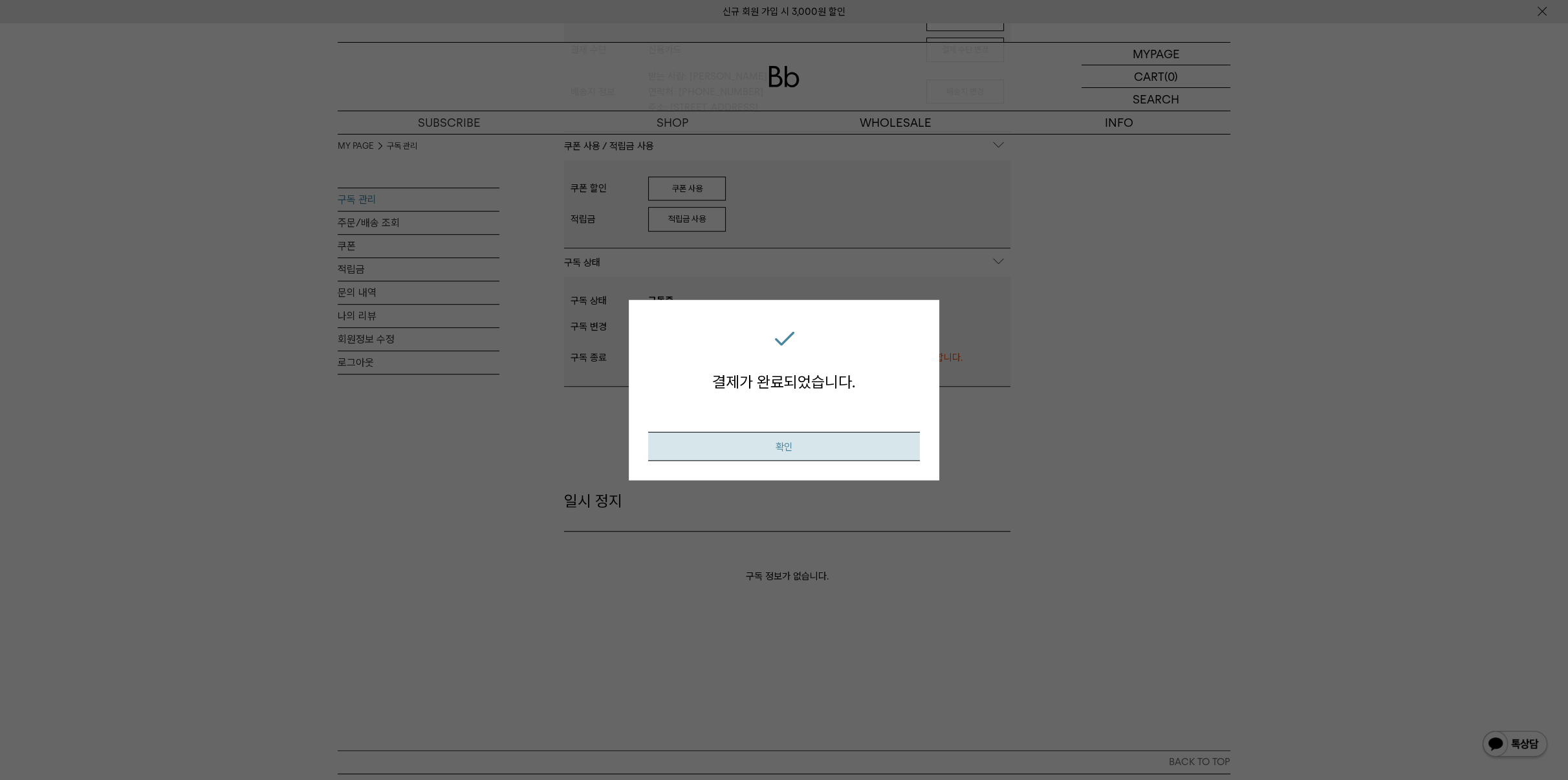
click at [711, 448] on button "확인" at bounding box center [784, 446] width 272 height 29
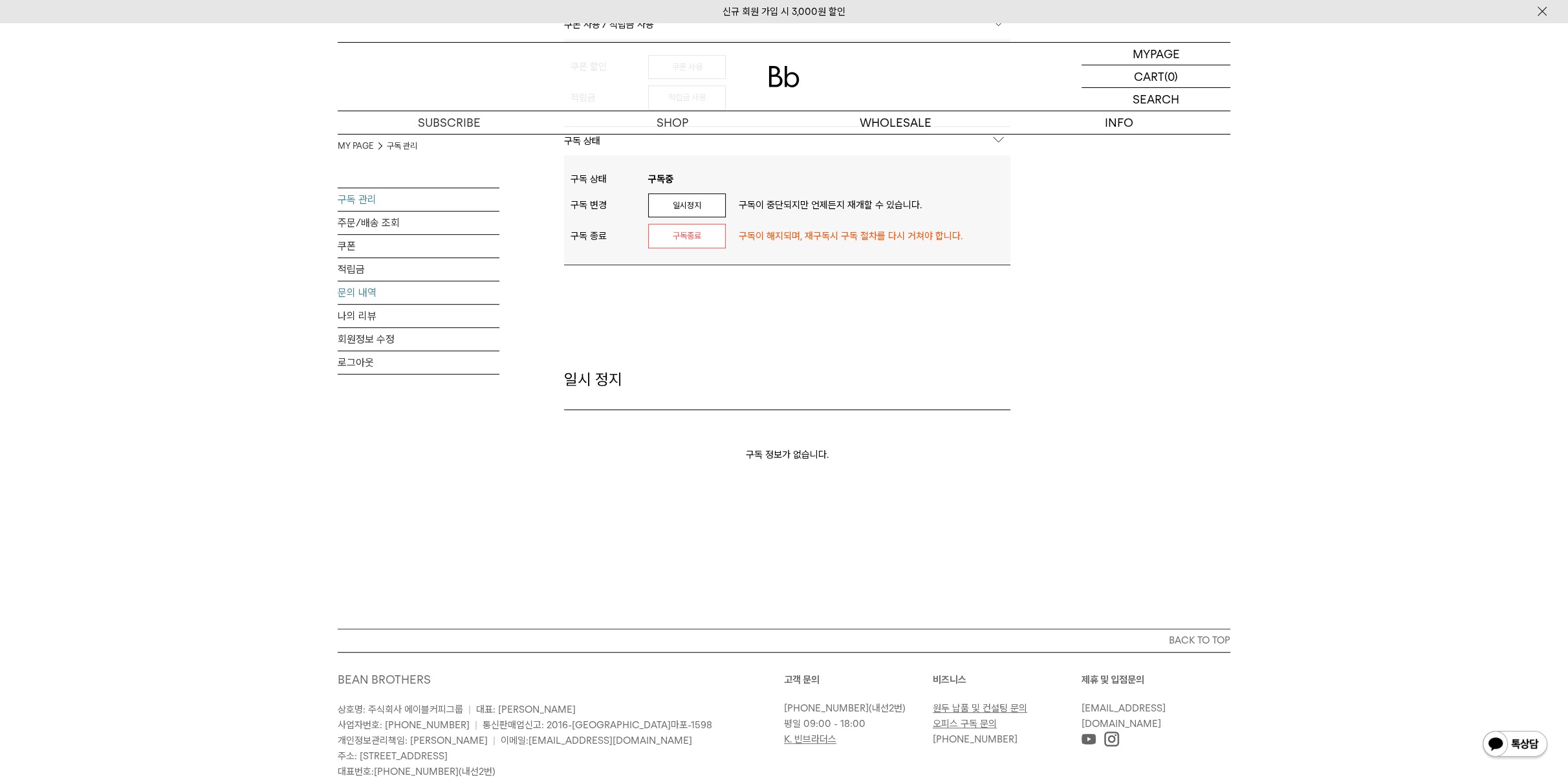
scroll to position [1293, 0]
